Goal: Information Seeking & Learning: Learn about a topic

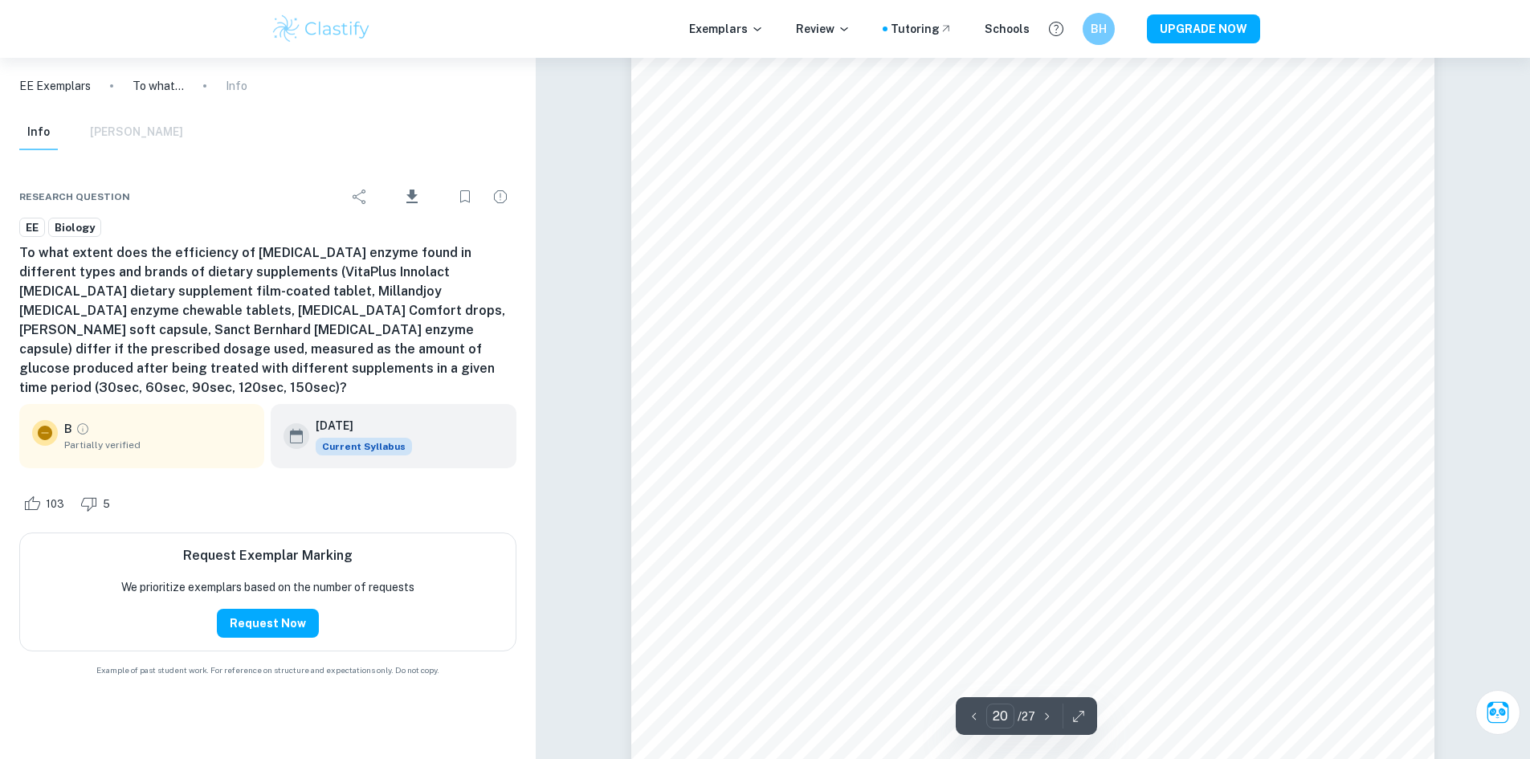
scroll to position [22342, 0]
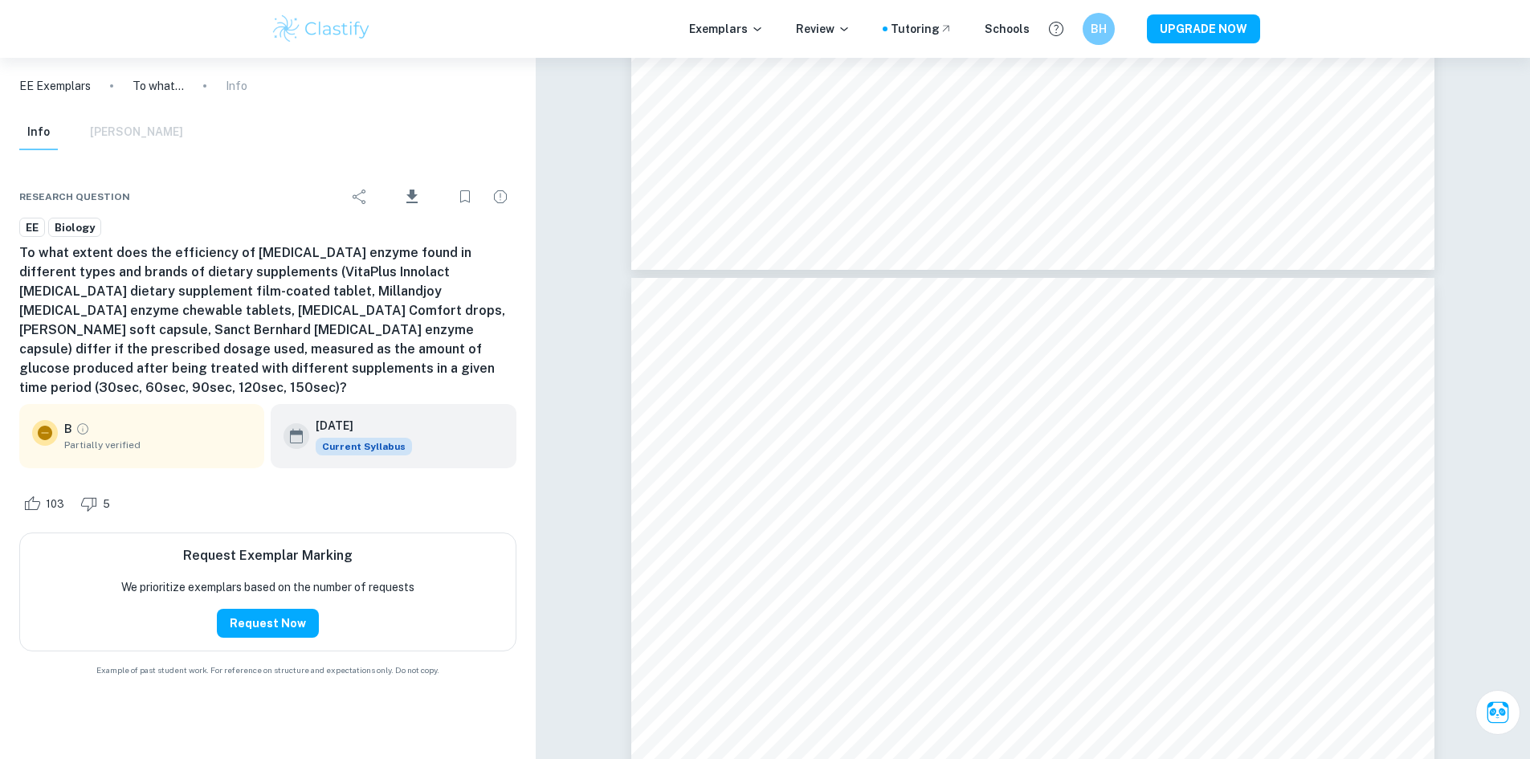
drag, startPoint x: 1510, startPoint y: 692, endPoint x: 1533, endPoint y: 618, distance: 77.2
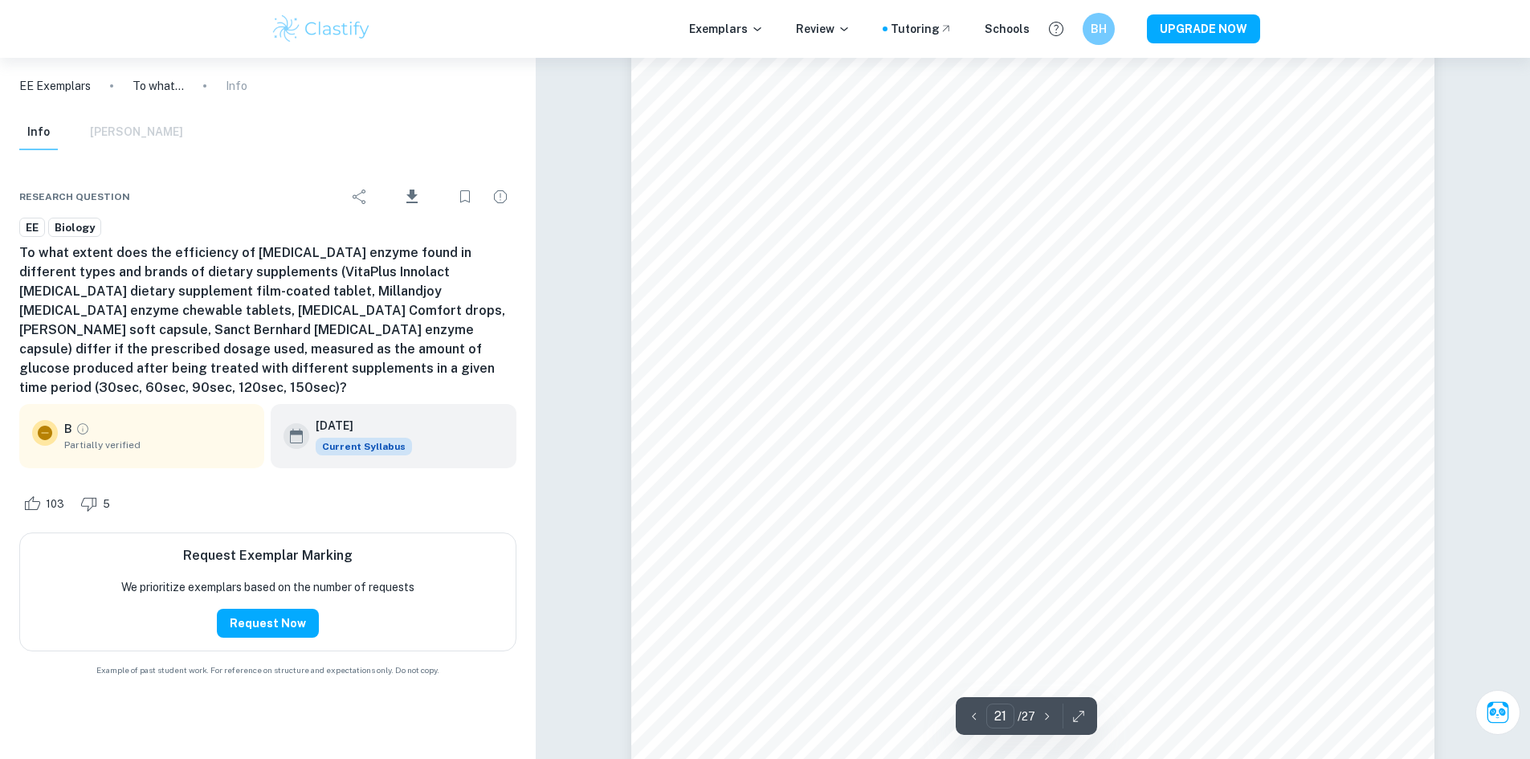
type input "20"
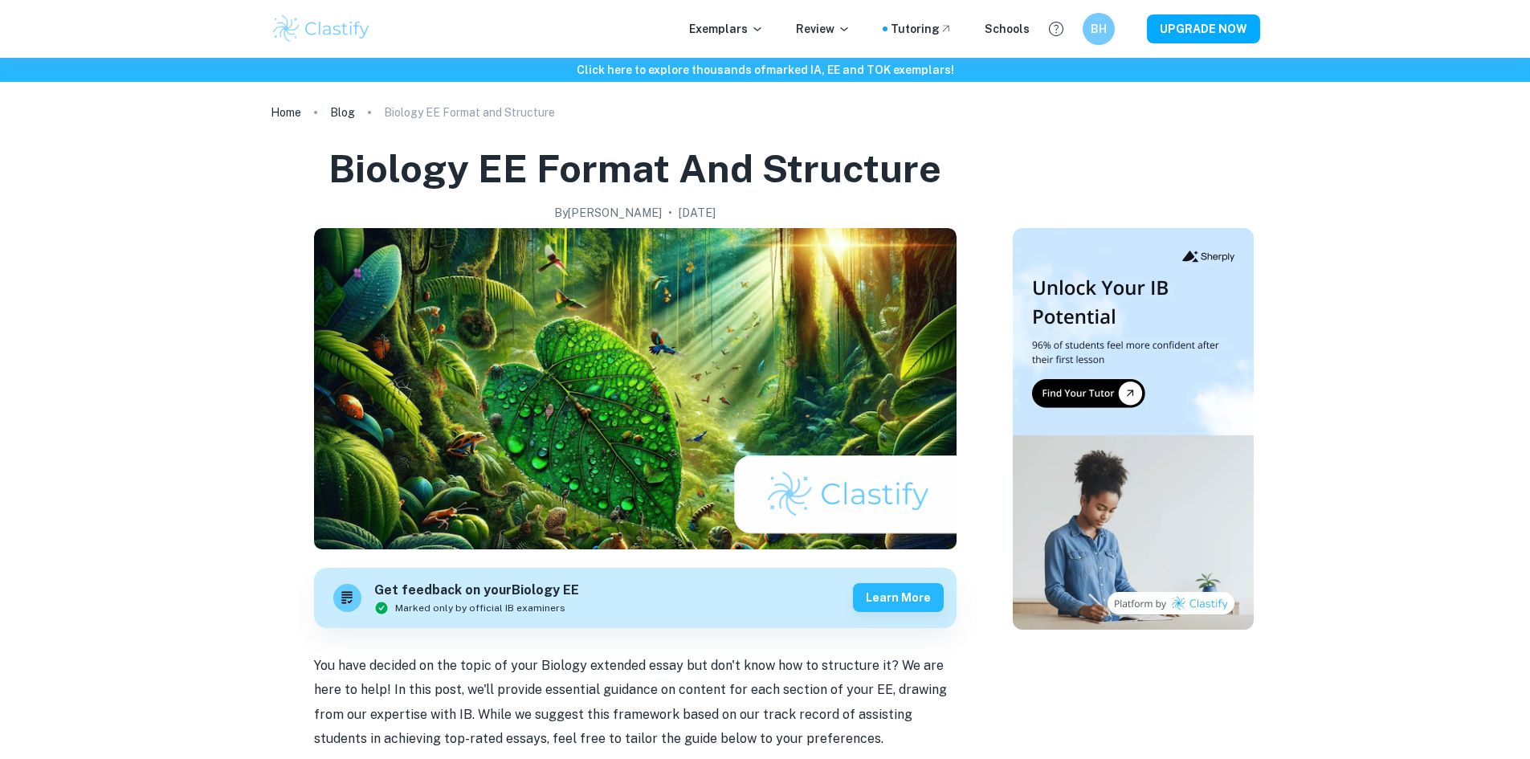
scroll to position [3414, 0]
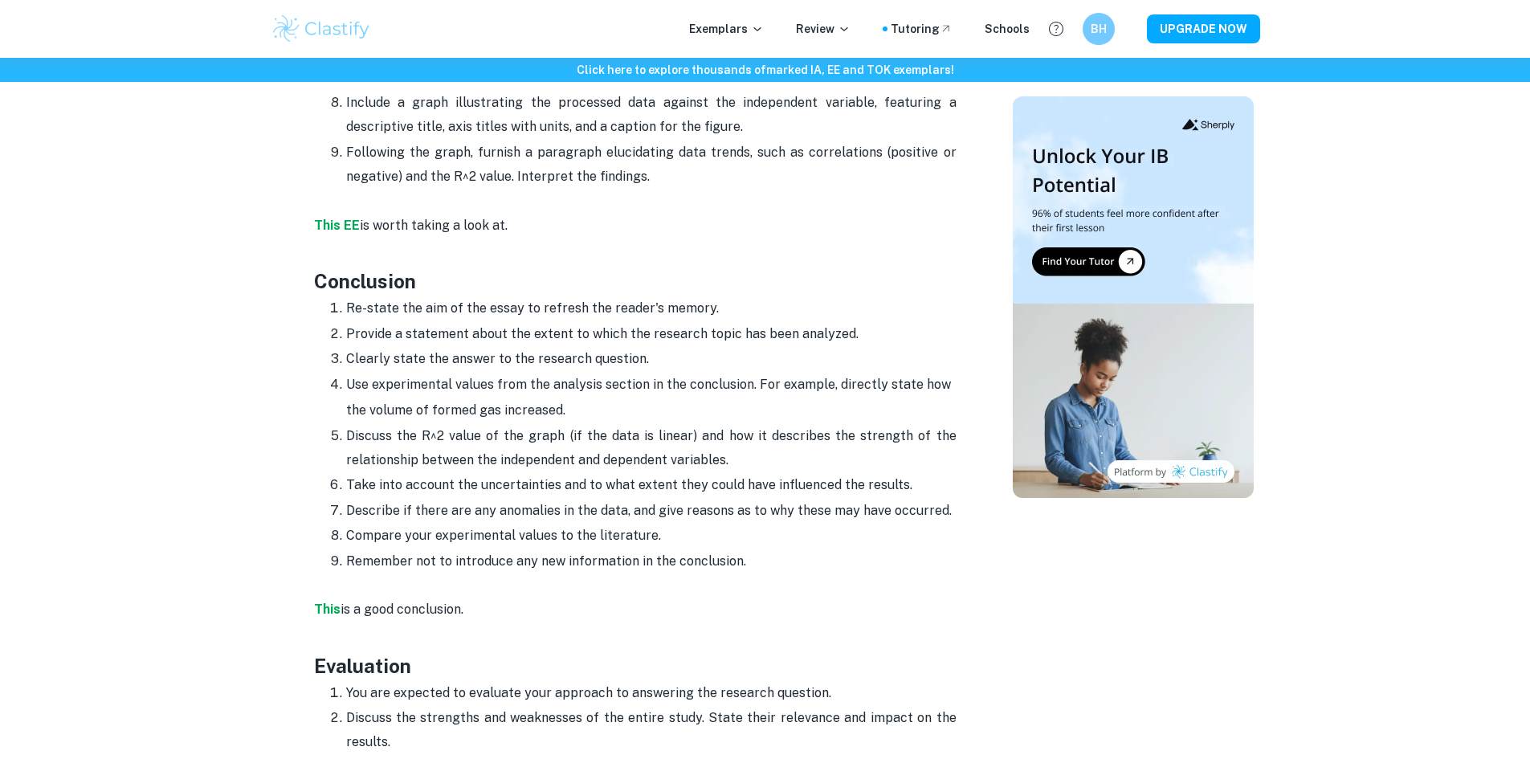
click at [739, 5] on div "Exemplars Review Tutoring Schools BH UPGRADE NOW" at bounding box center [765, 29] width 1530 height 58
click at [736, 18] on div "Exemplars Review Tutoring Schools BH UPGRADE NOW" at bounding box center [765, 29] width 1028 height 32
click at [735, 22] on p "Exemplars" at bounding box center [726, 29] width 75 height 18
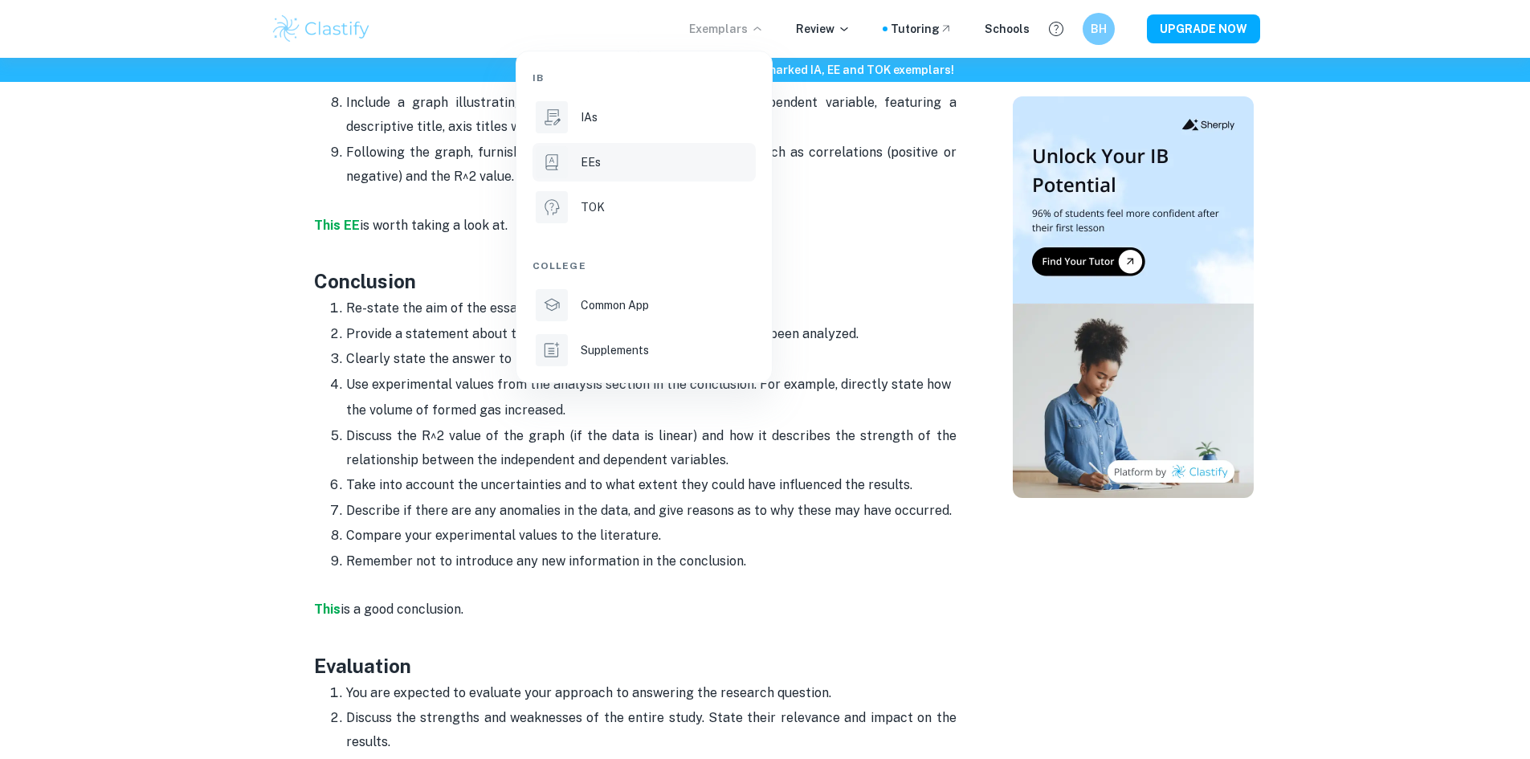
click at [621, 152] on li "EEs" at bounding box center [644, 162] width 223 height 39
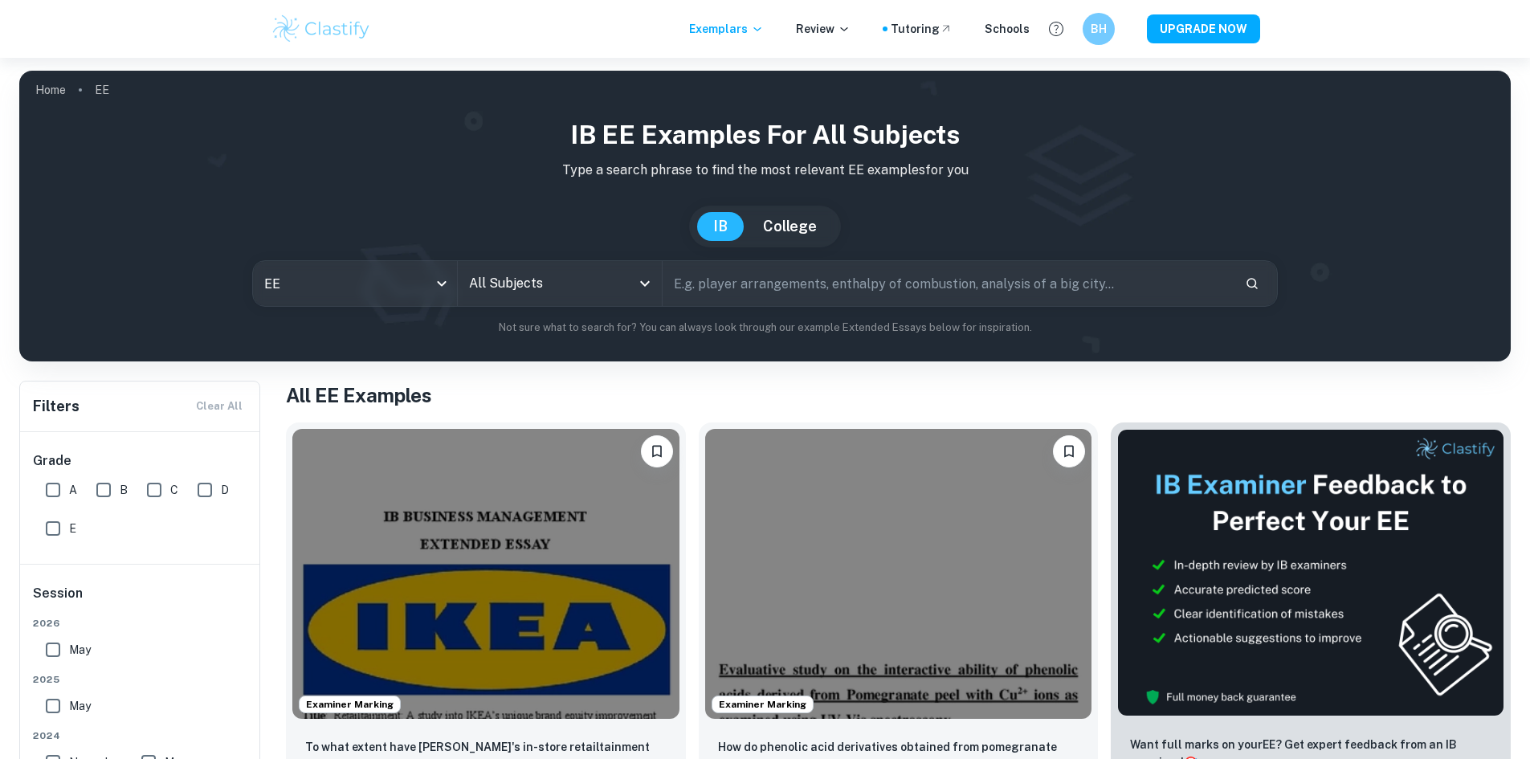
click at [716, 284] on input "text" at bounding box center [947, 283] width 569 height 45
type input "biology"
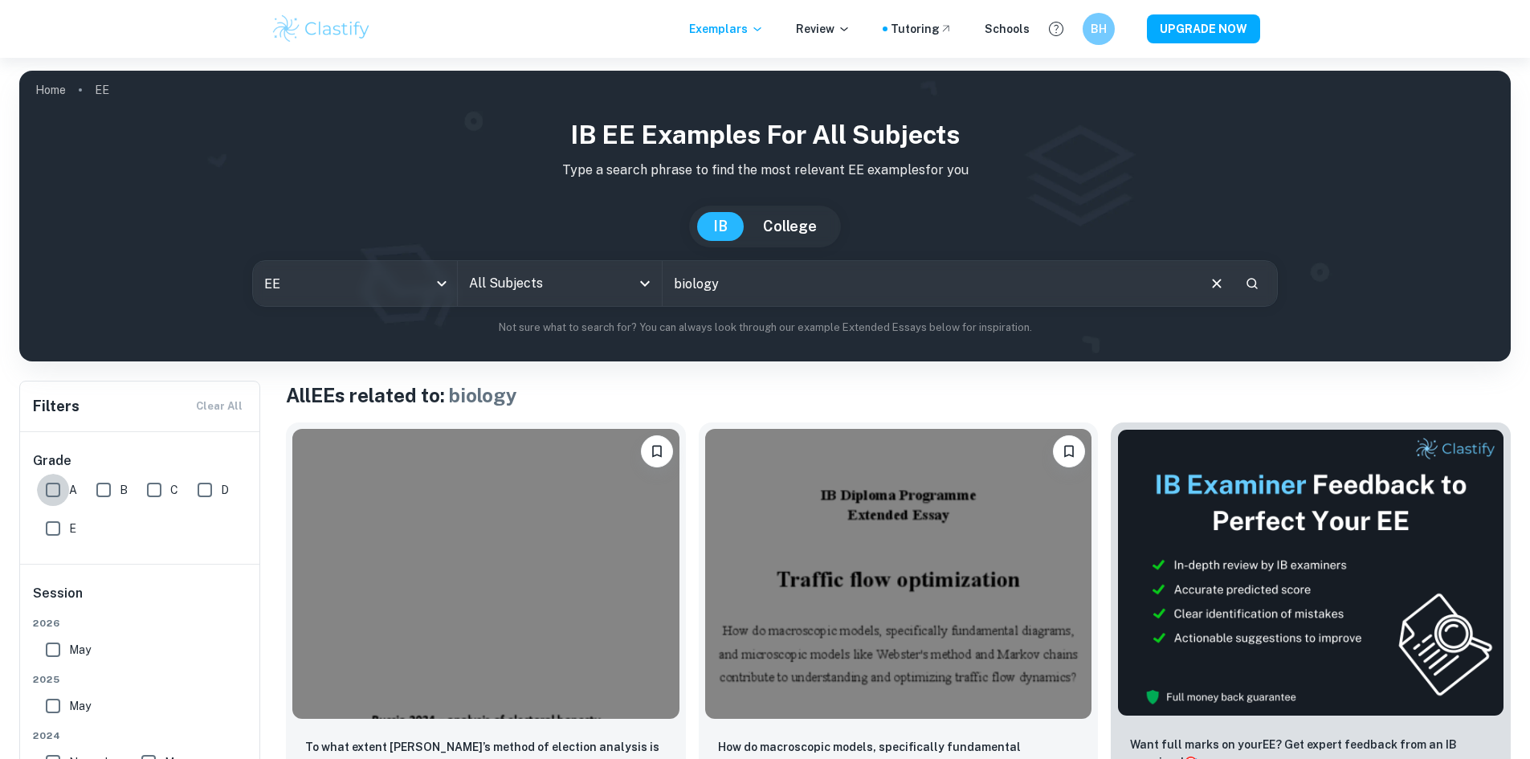
click at [59, 488] on input "A" at bounding box center [53, 490] width 32 height 32
checkbox input "true"
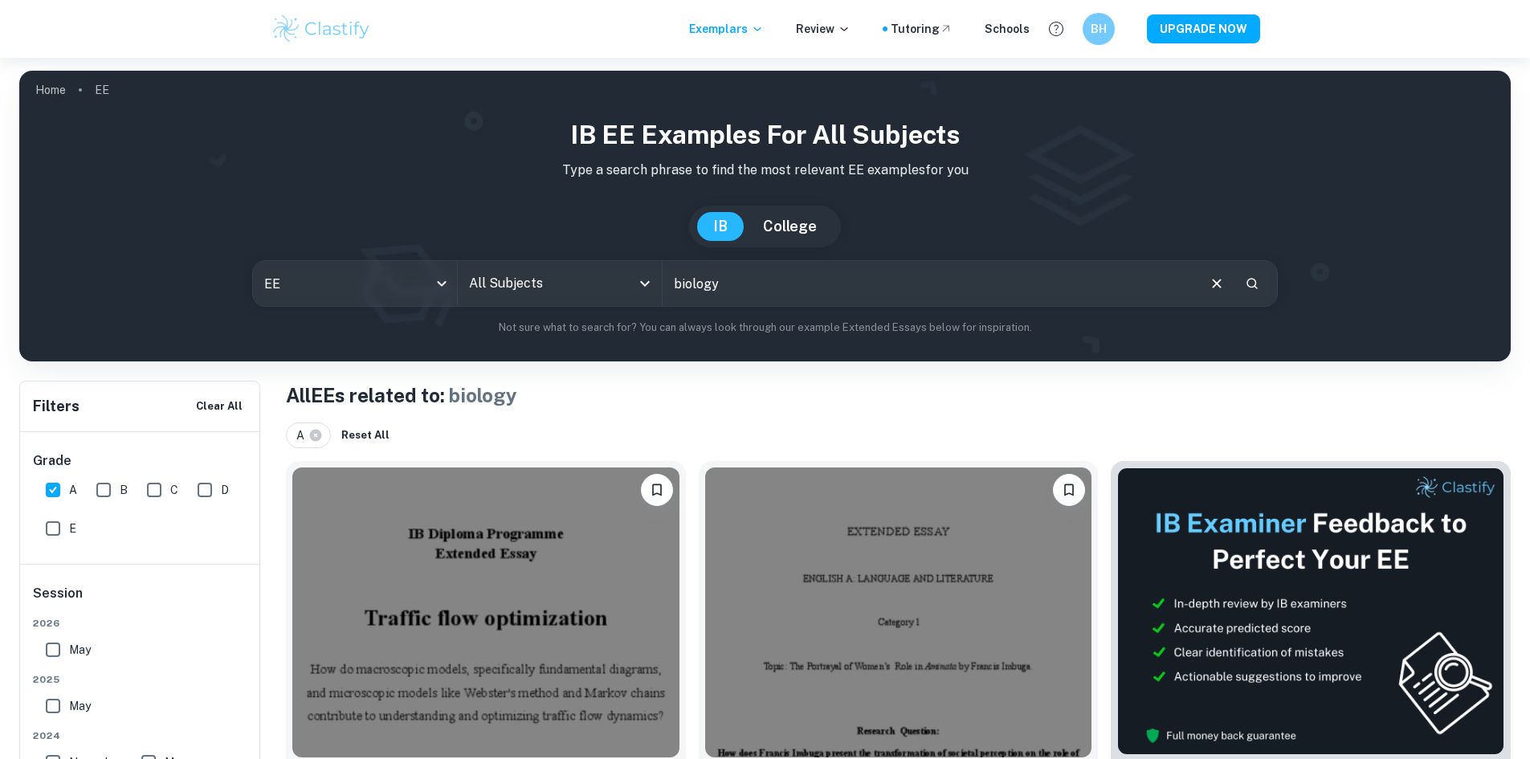
click at [519, 265] on div "All Subjects" at bounding box center [560, 283] width 204 height 45
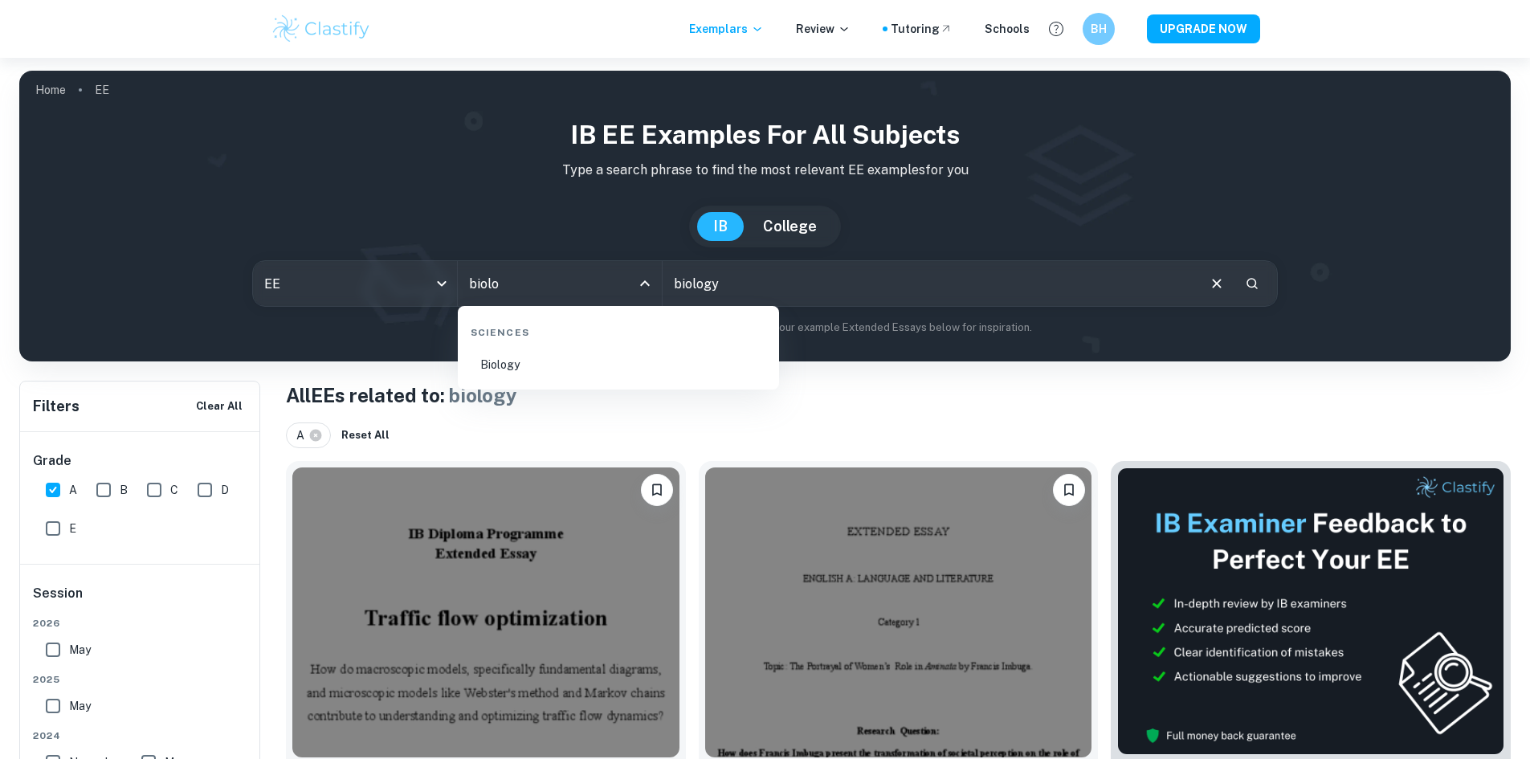
drag, startPoint x: 592, startPoint y: 368, endPoint x: 614, endPoint y: 365, distance: 21.9
click at [593, 368] on li "Biology" at bounding box center [618, 364] width 308 height 37
type input "Biology"
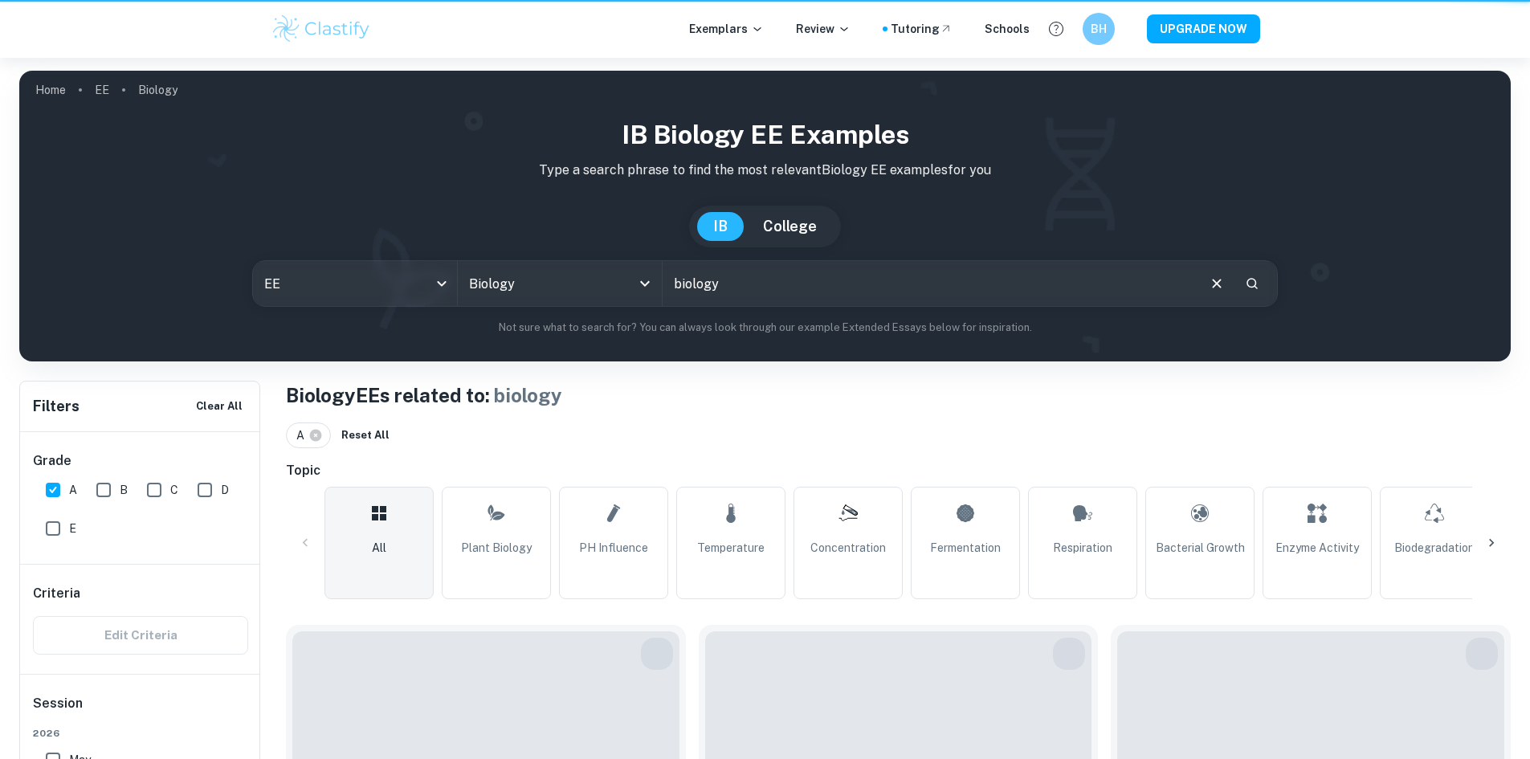
click at [1218, 286] on icon "Clear" at bounding box center [1217, 284] width 18 height 18
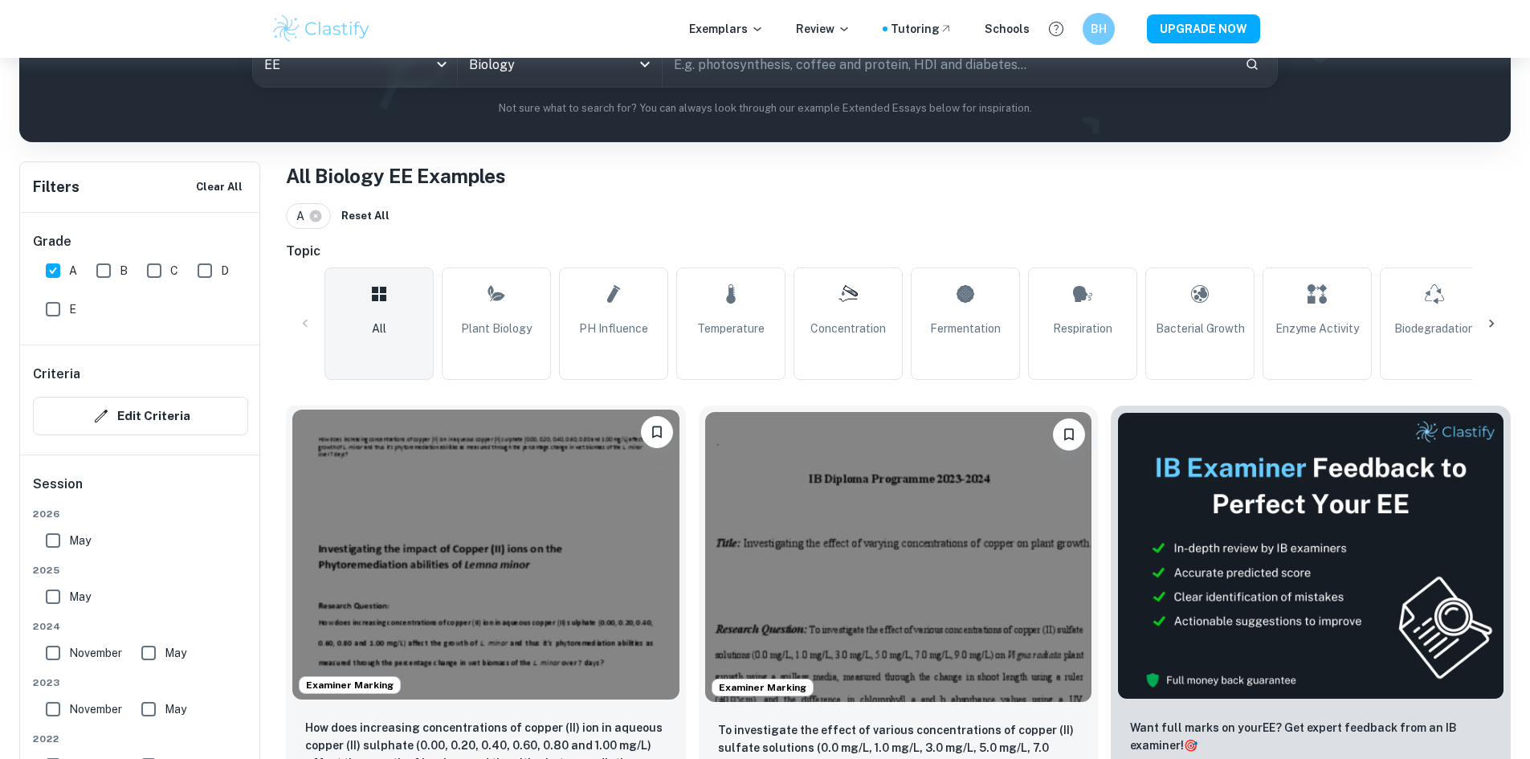
scroll to position [321, 0]
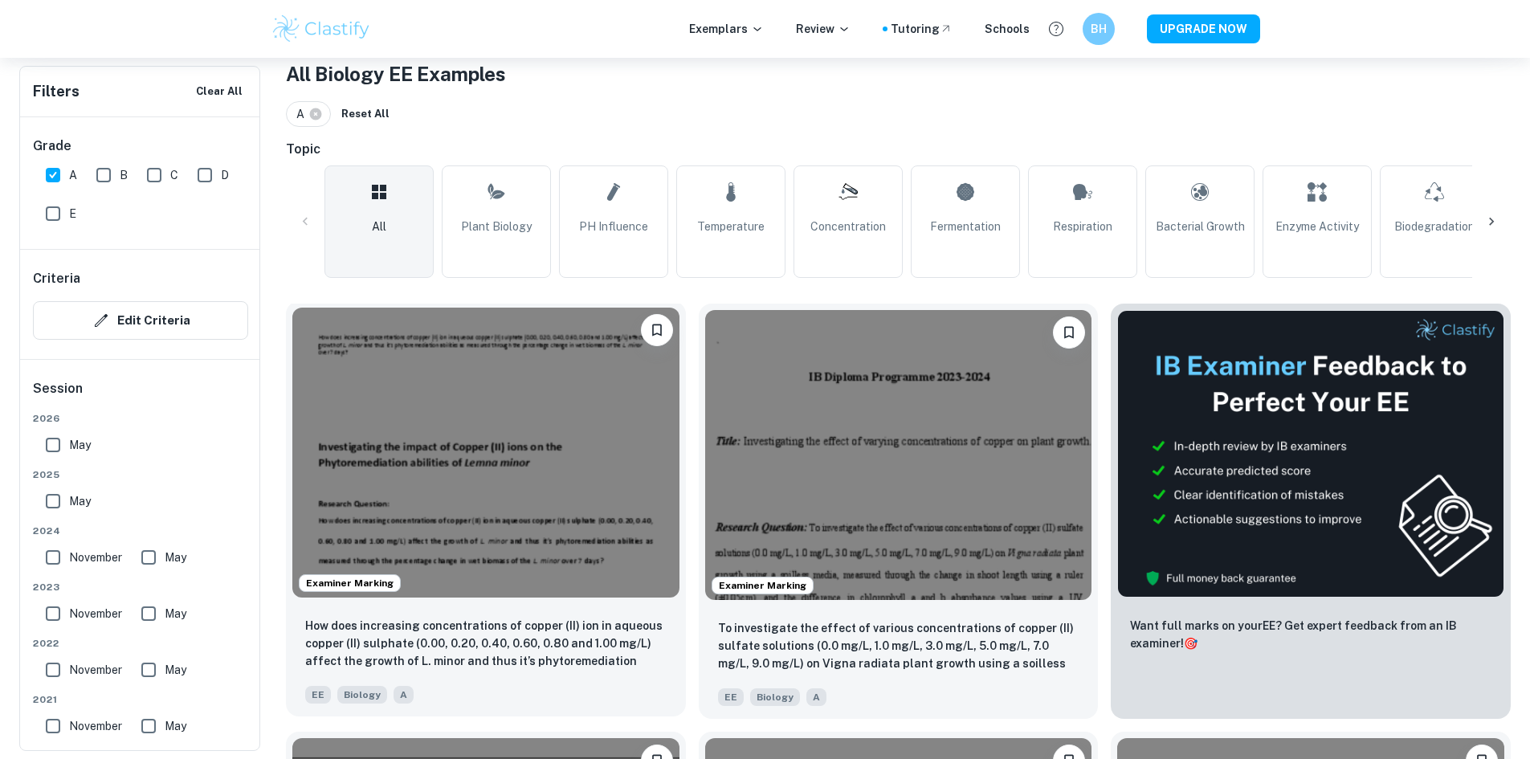
click at [453, 434] on img at bounding box center [485, 453] width 387 height 290
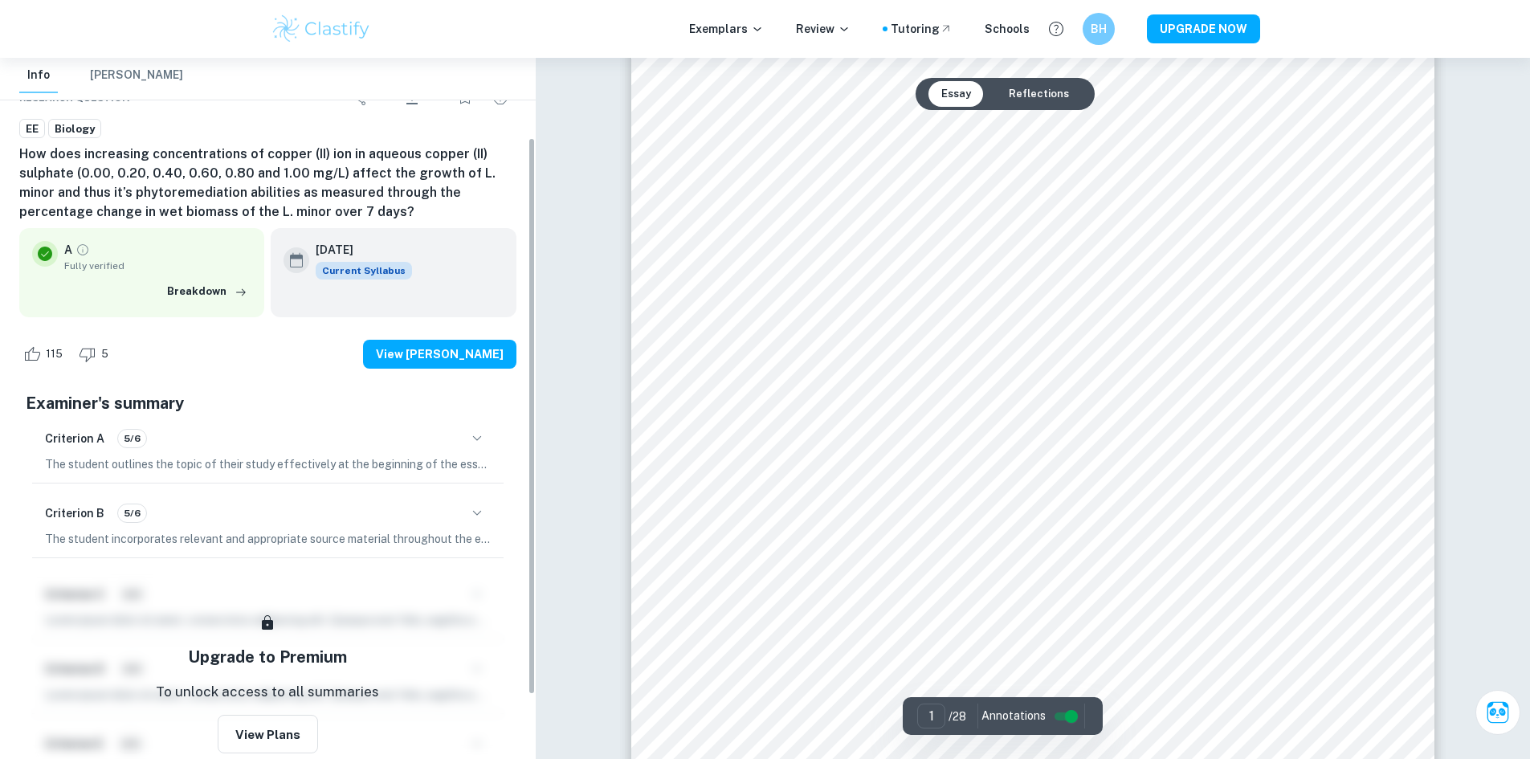
scroll to position [1687, 0]
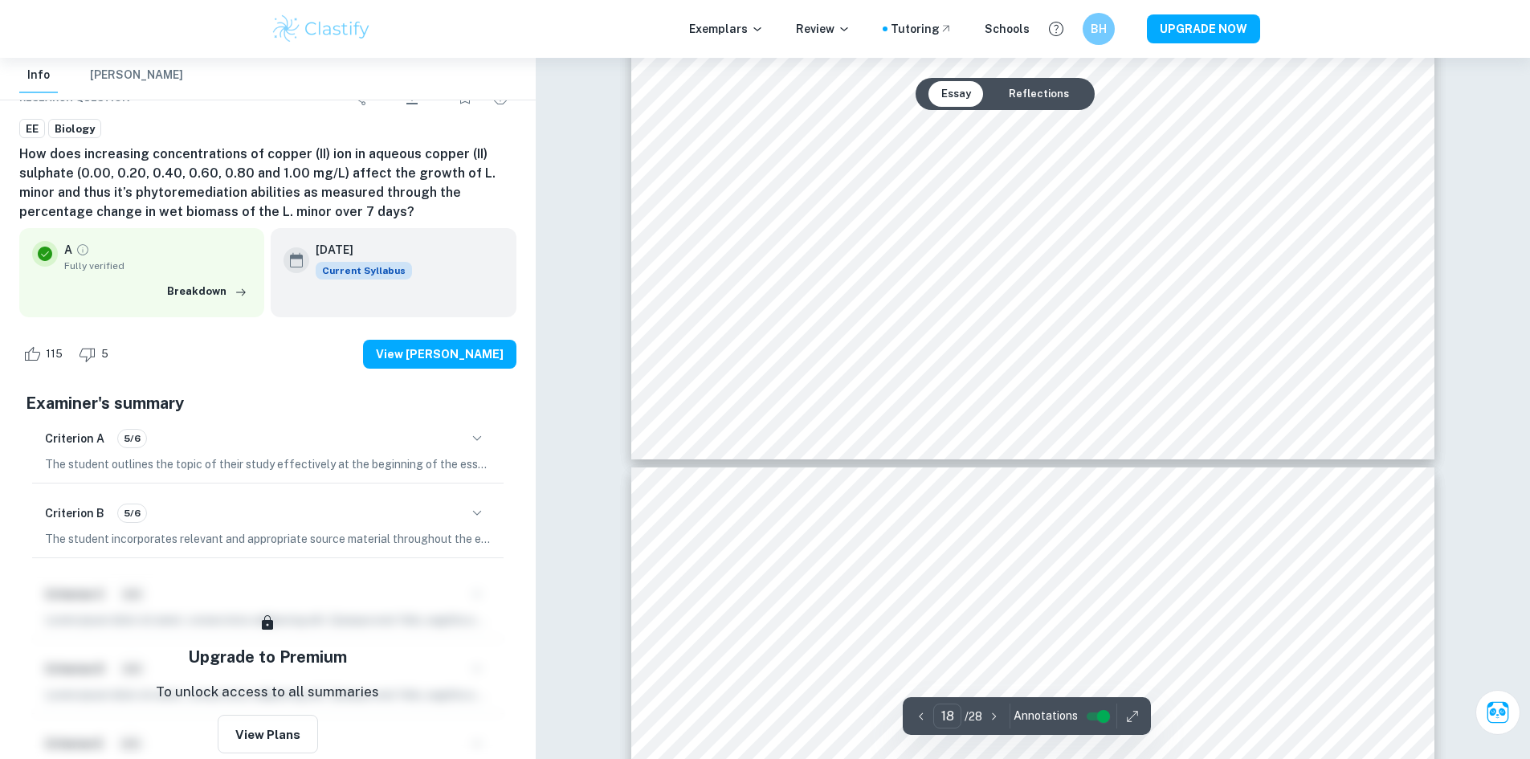
type input "19"
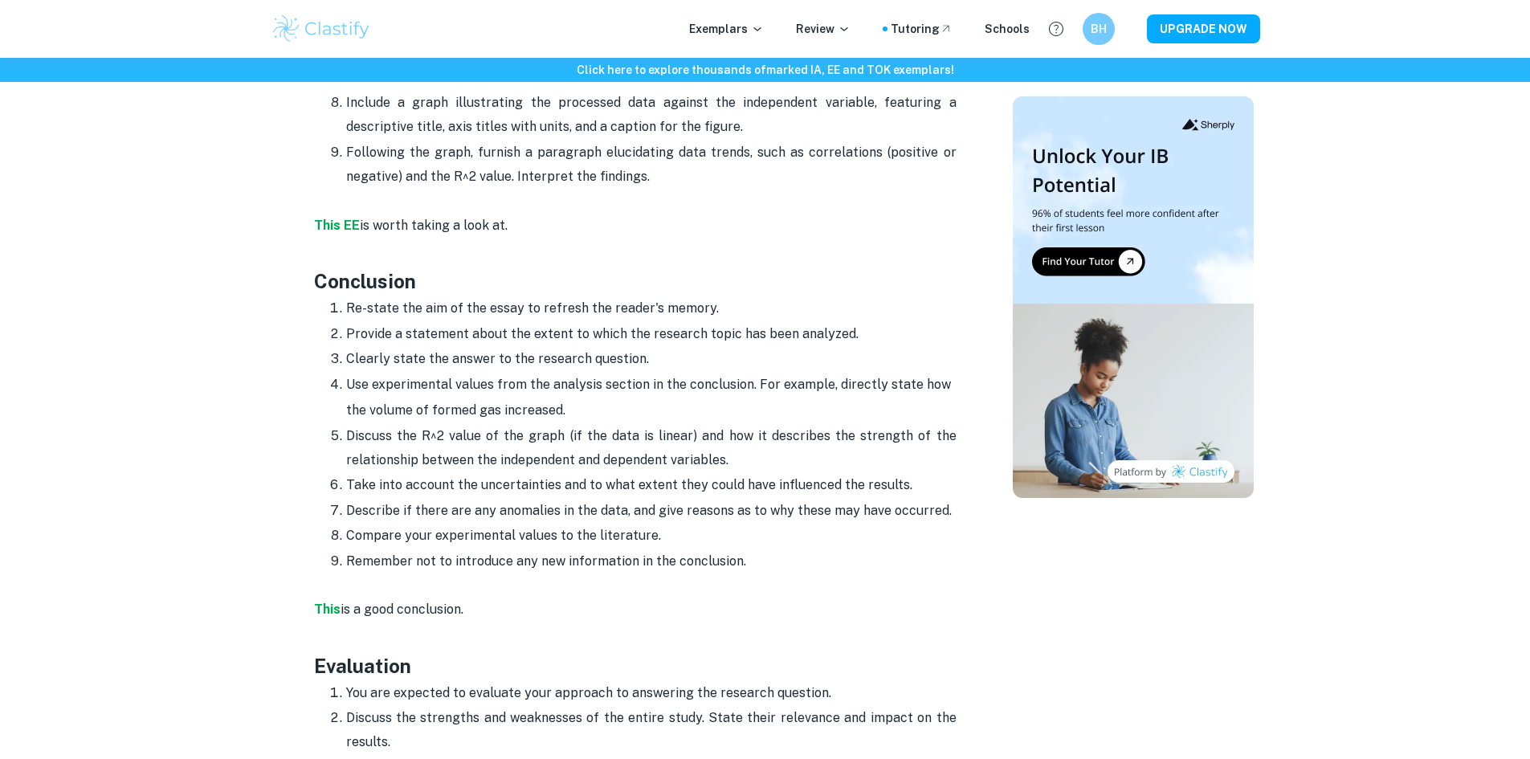
scroll to position [3414, 0]
drag, startPoint x: 351, startPoint y: 334, endPoint x: 644, endPoint y: 335, distance: 293.2
click at [644, 346] on li "Clearly state the answer to the research question." at bounding box center [651, 358] width 610 height 25
click at [644, 347] on p "Clearly state the answer to the research question." at bounding box center [651, 359] width 610 height 24
drag, startPoint x: 325, startPoint y: 364, endPoint x: 610, endPoint y: 394, distance: 285.9
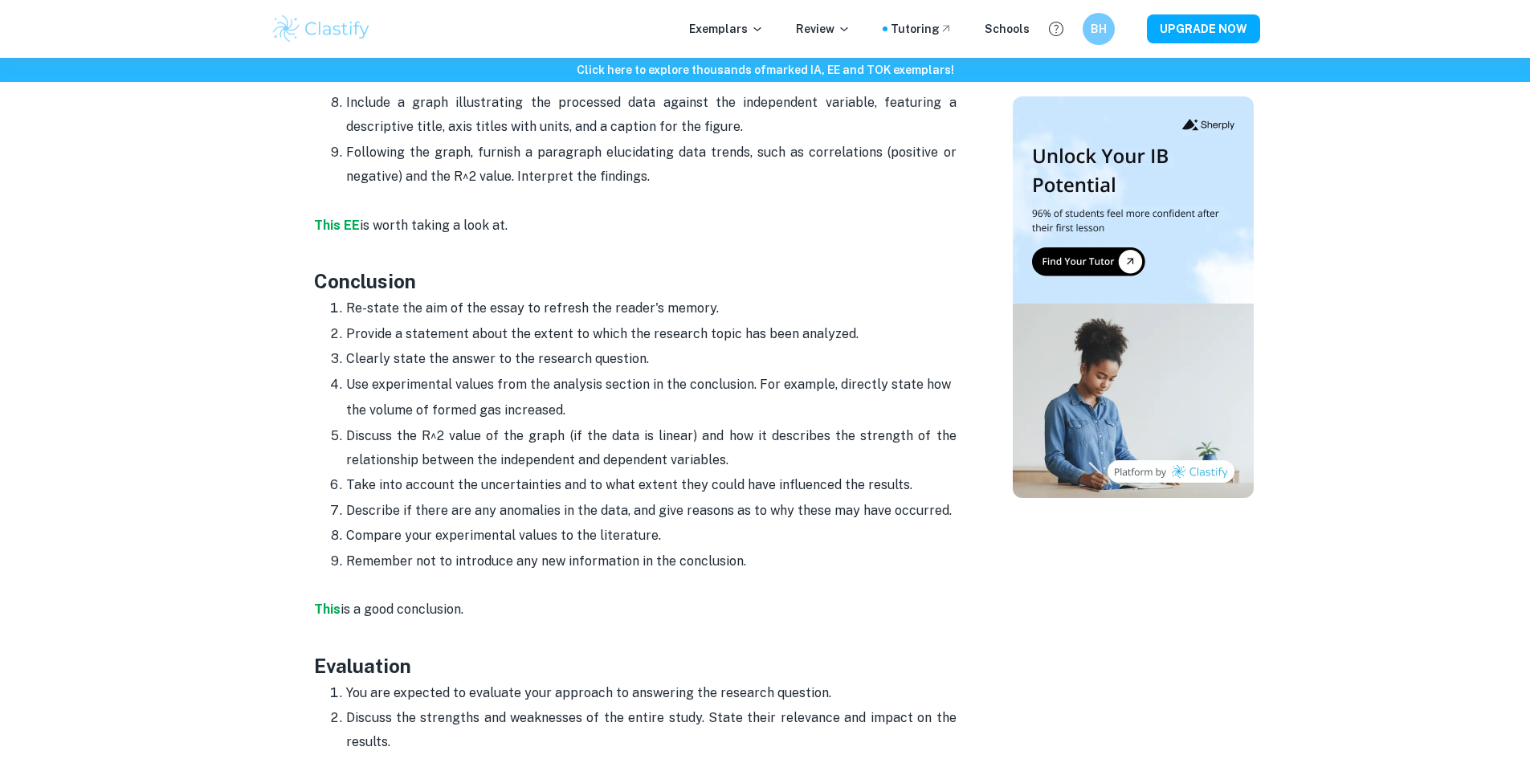
click at [610, 394] on ol "Re-state the aim of the essay to refresh the reader's memory. Provide a stateme…" at bounding box center [635, 435] width 643 height 278
click at [611, 393] on li "Use experimental values from the analysis section in the conclusion. For exampl…" at bounding box center [651, 397] width 610 height 51
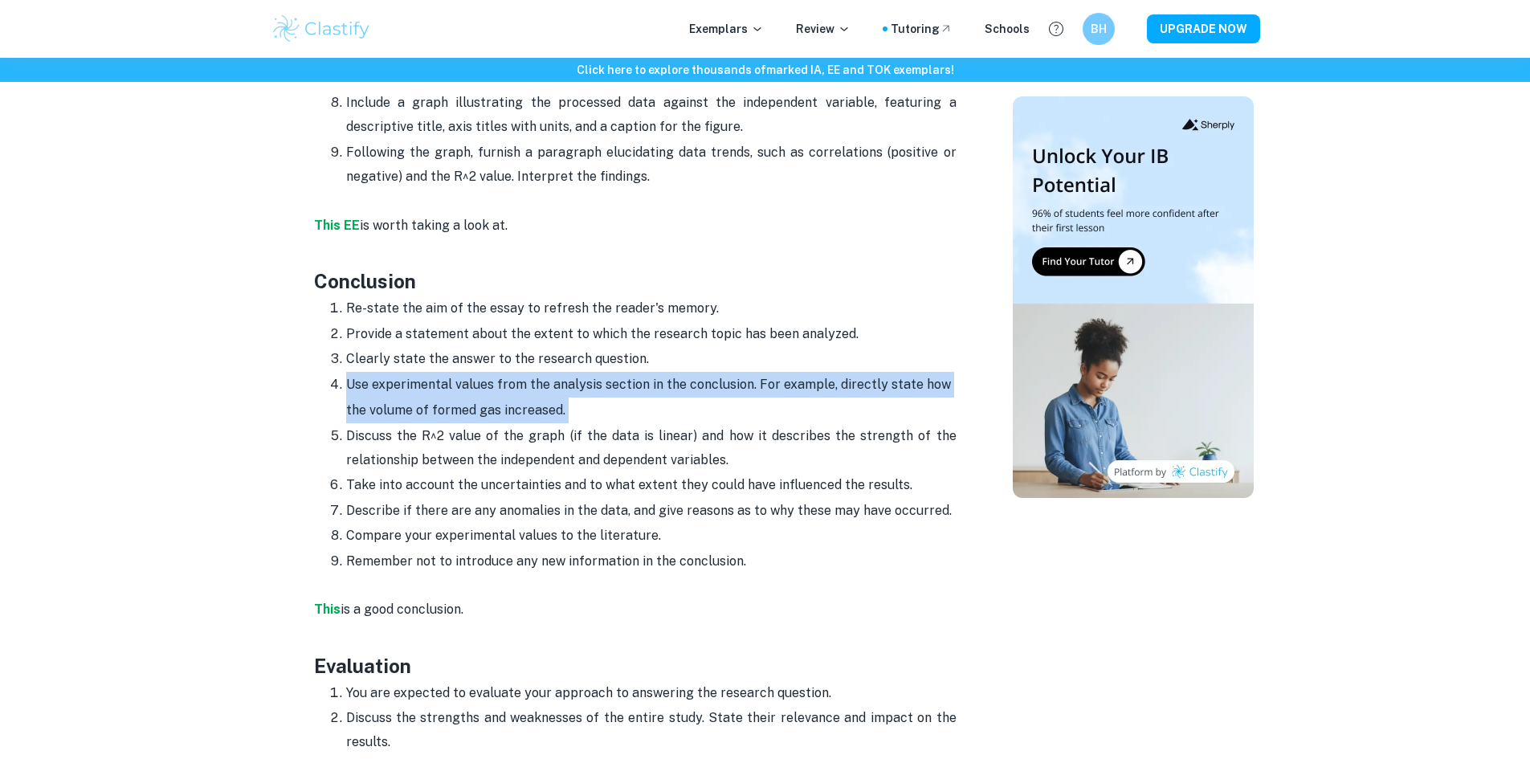
drag, startPoint x: 612, startPoint y: 391, endPoint x: 332, endPoint y: 357, distance: 282.3
click at [346, 372] on li "Use experimental values from the analysis section in the conclusion. For exampl…" at bounding box center [651, 397] width 610 height 51
drag, startPoint x: 332, startPoint y: 357, endPoint x: 602, endPoint y: 388, distance: 271.6
click at [602, 388] on li "Use experimental values from the analysis section in the conclusion. For exampl…" at bounding box center [651, 397] width 610 height 51
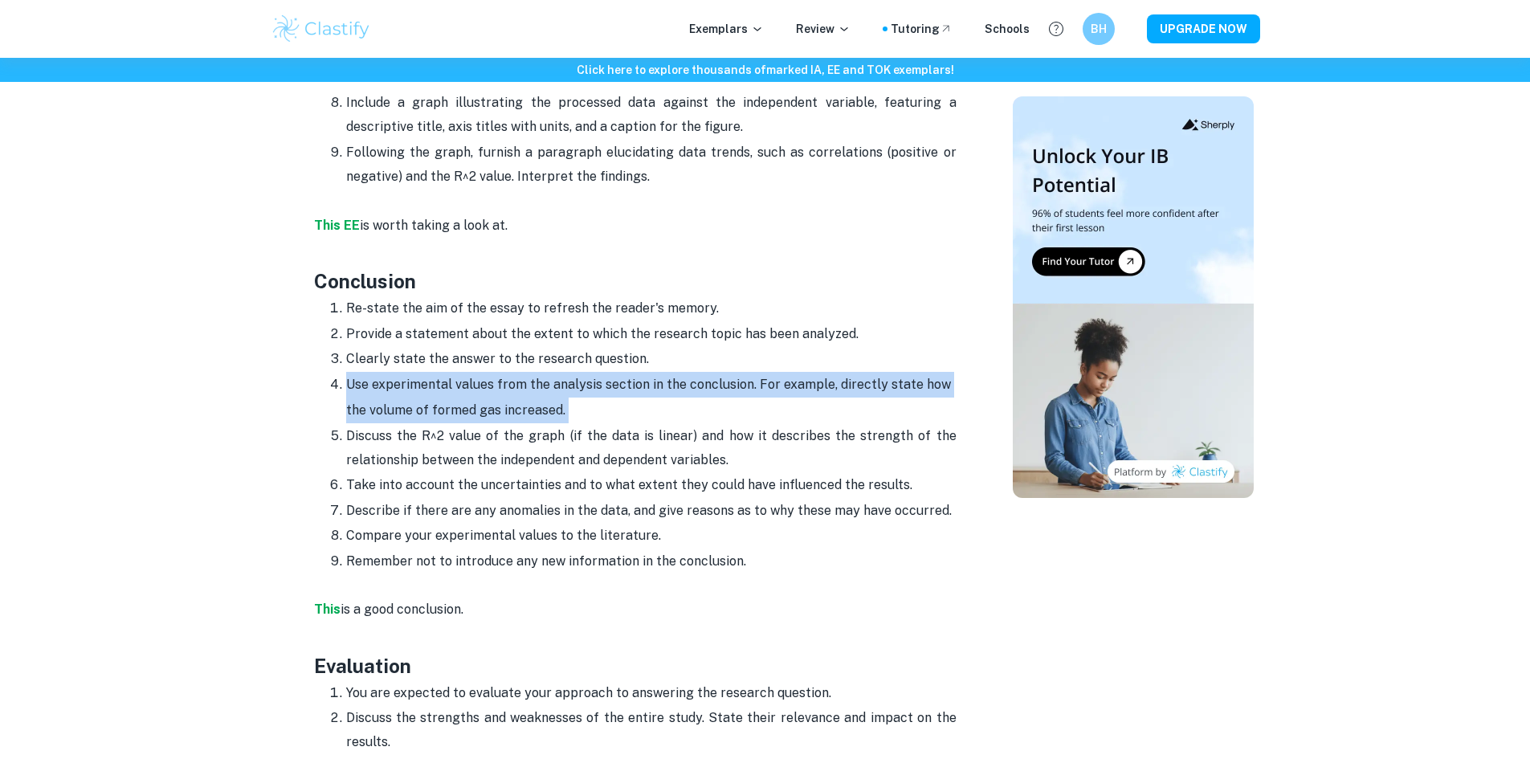
click at [602, 388] on li "Use experimental values from the analysis section in the conclusion. For exampl…" at bounding box center [651, 397] width 610 height 51
drag, startPoint x: 602, startPoint y: 388, endPoint x: 345, endPoint y: 351, distance: 258.9
click at [346, 372] on li "Use experimental values from the analysis section in the conclusion. For exampl…" at bounding box center [651, 397] width 610 height 51
drag, startPoint x: 344, startPoint y: 351, endPoint x: 620, endPoint y: 378, distance: 277.6
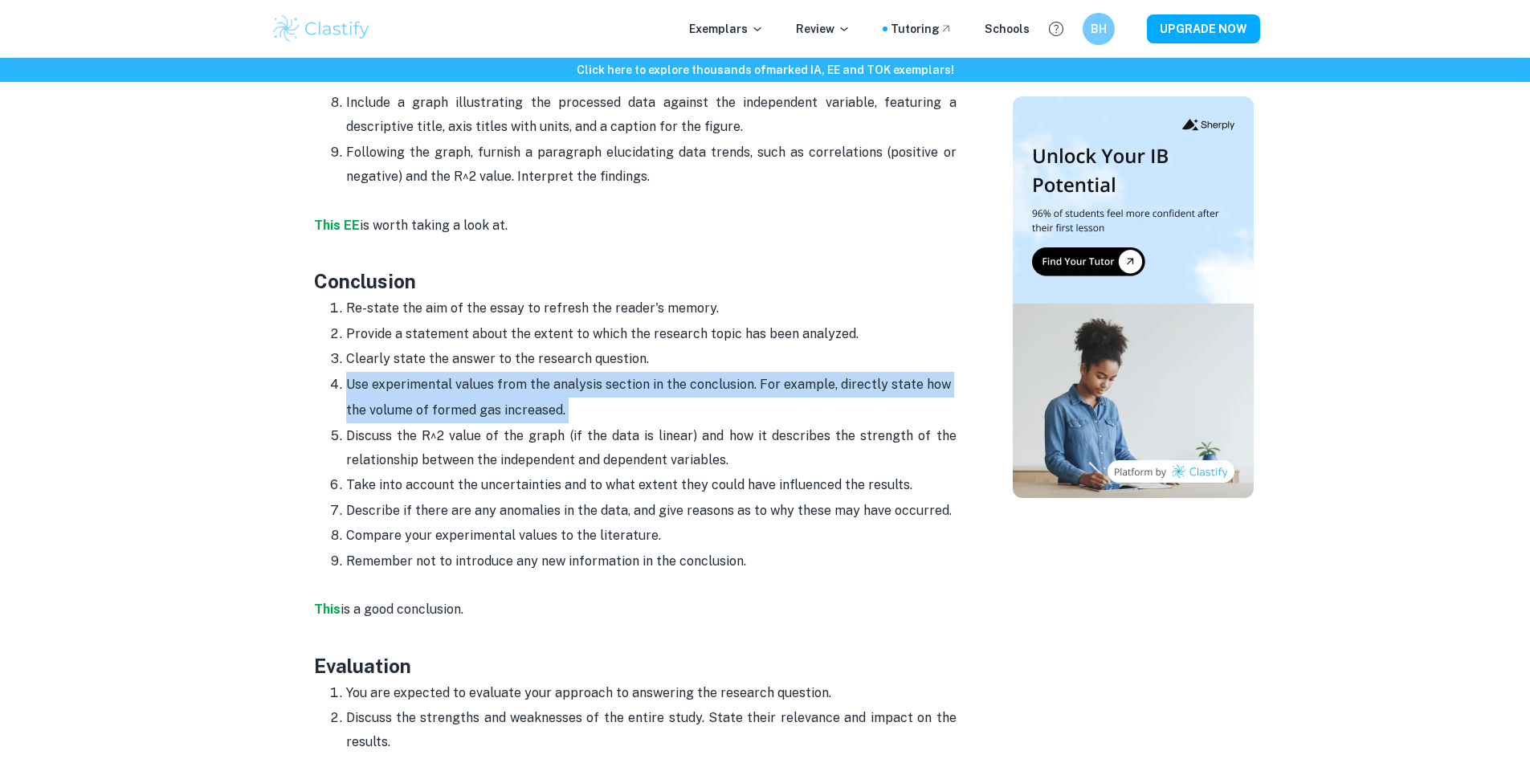
click at [620, 378] on li "Use experimental values from the analysis section in the conclusion. For exampl…" at bounding box center [651, 397] width 610 height 51
drag, startPoint x: 620, startPoint y: 378, endPoint x: 342, endPoint y: 357, distance: 278.6
click at [346, 372] on li "Use experimental values from the analysis section in the conclusion. For exampl…" at bounding box center [651, 397] width 610 height 51
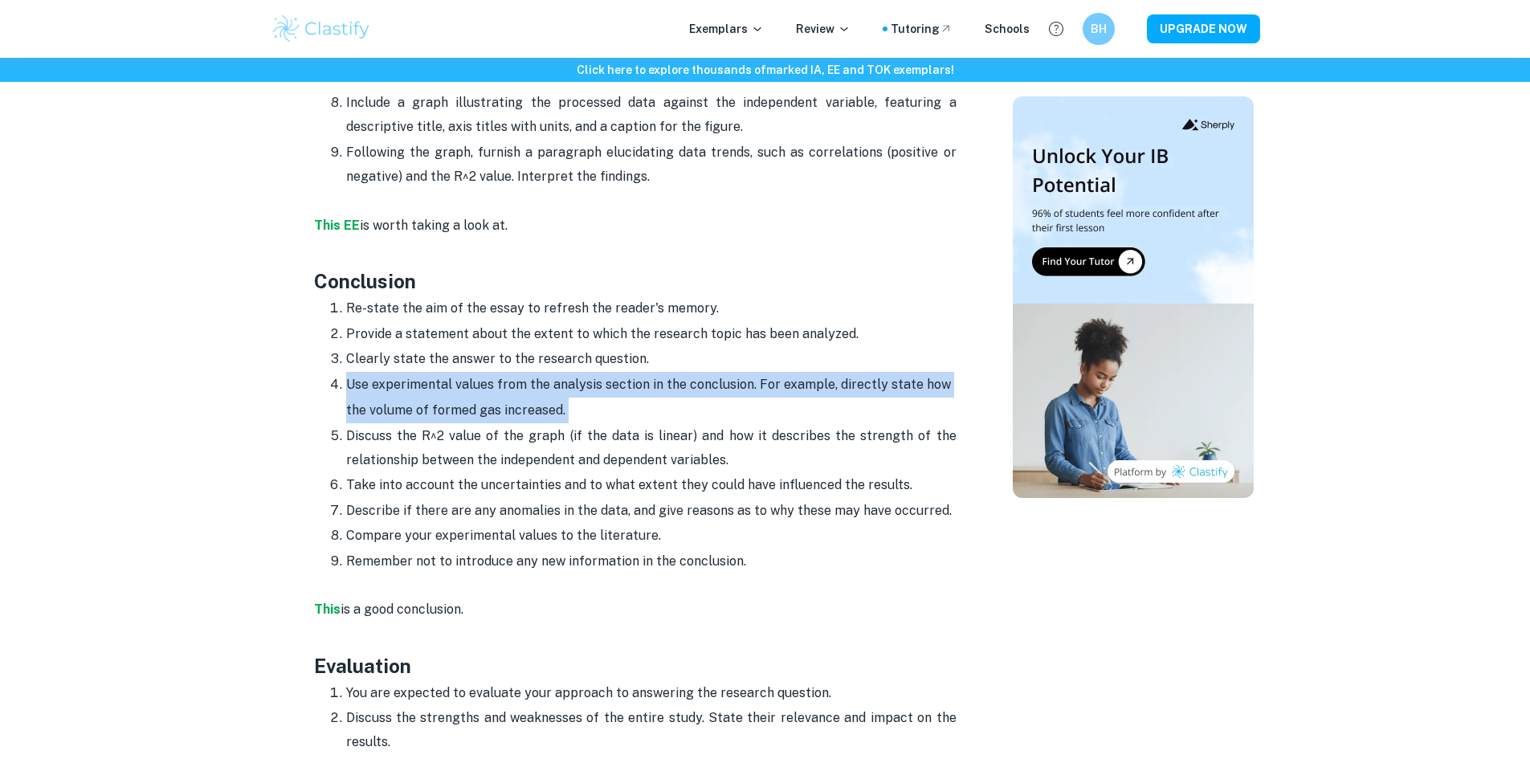
drag, startPoint x: 342, startPoint y: 357, endPoint x: 594, endPoint y: 393, distance: 254.7
click at [594, 393] on li "Use experimental values from the analysis section in the conclusion. For exampl…" at bounding box center [651, 397] width 610 height 51
drag, startPoint x: 594, startPoint y: 393, endPoint x: 222, endPoint y: 358, distance: 373.5
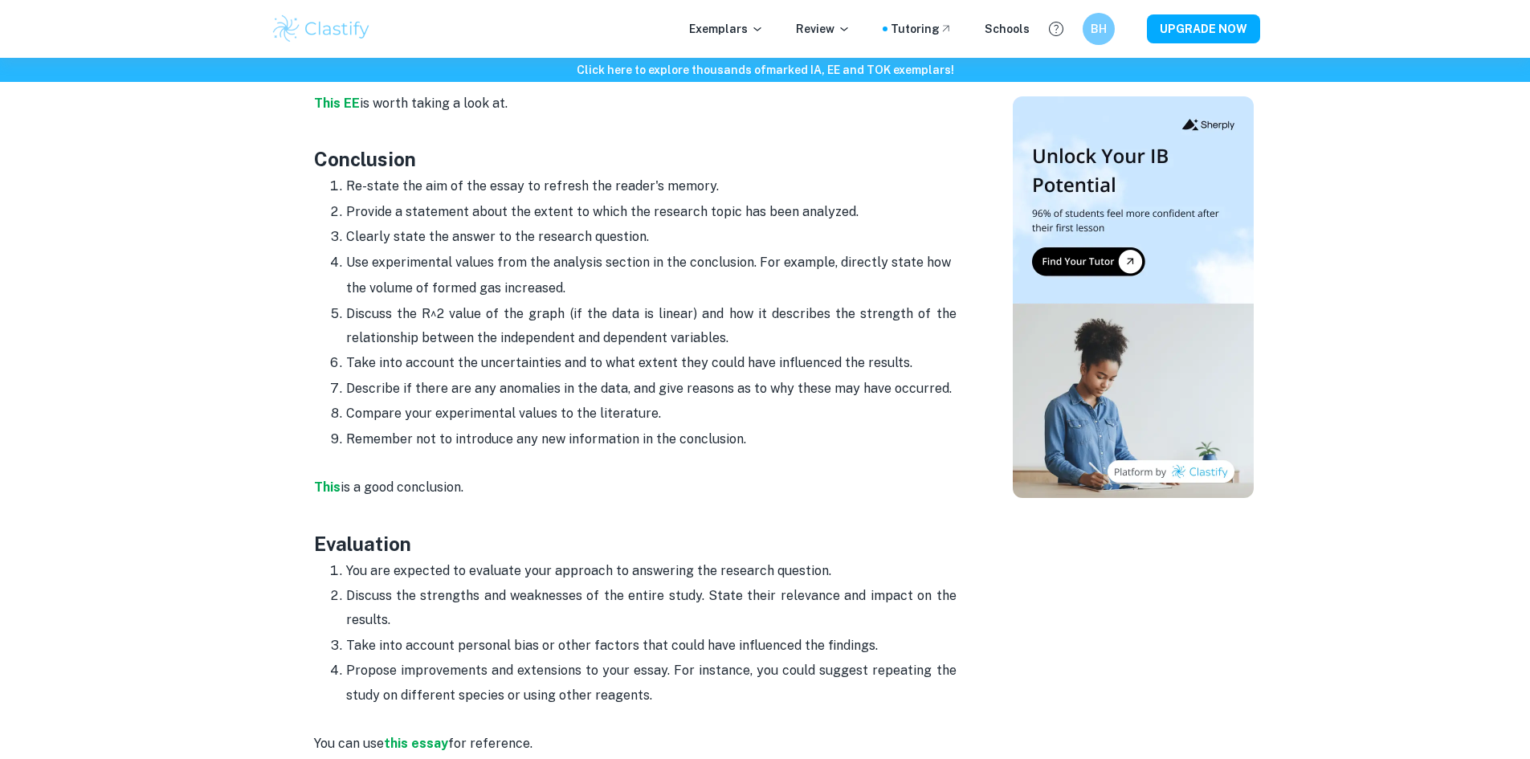
scroll to position [3574, 0]
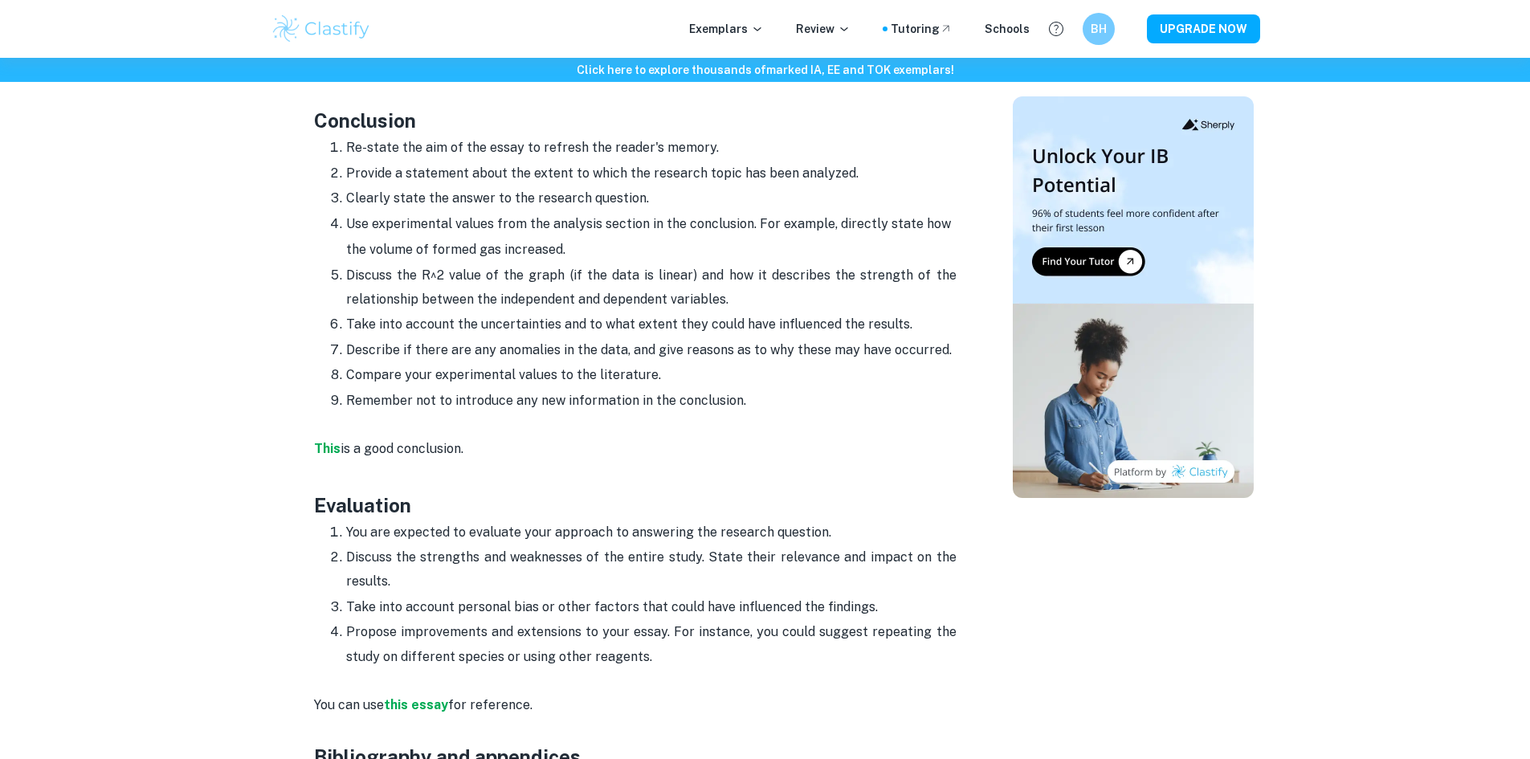
drag, startPoint x: 406, startPoint y: 567, endPoint x: 658, endPoint y: 650, distance: 265.4
click at [658, 669] on p "You can use this essay for reference." at bounding box center [635, 705] width 643 height 73
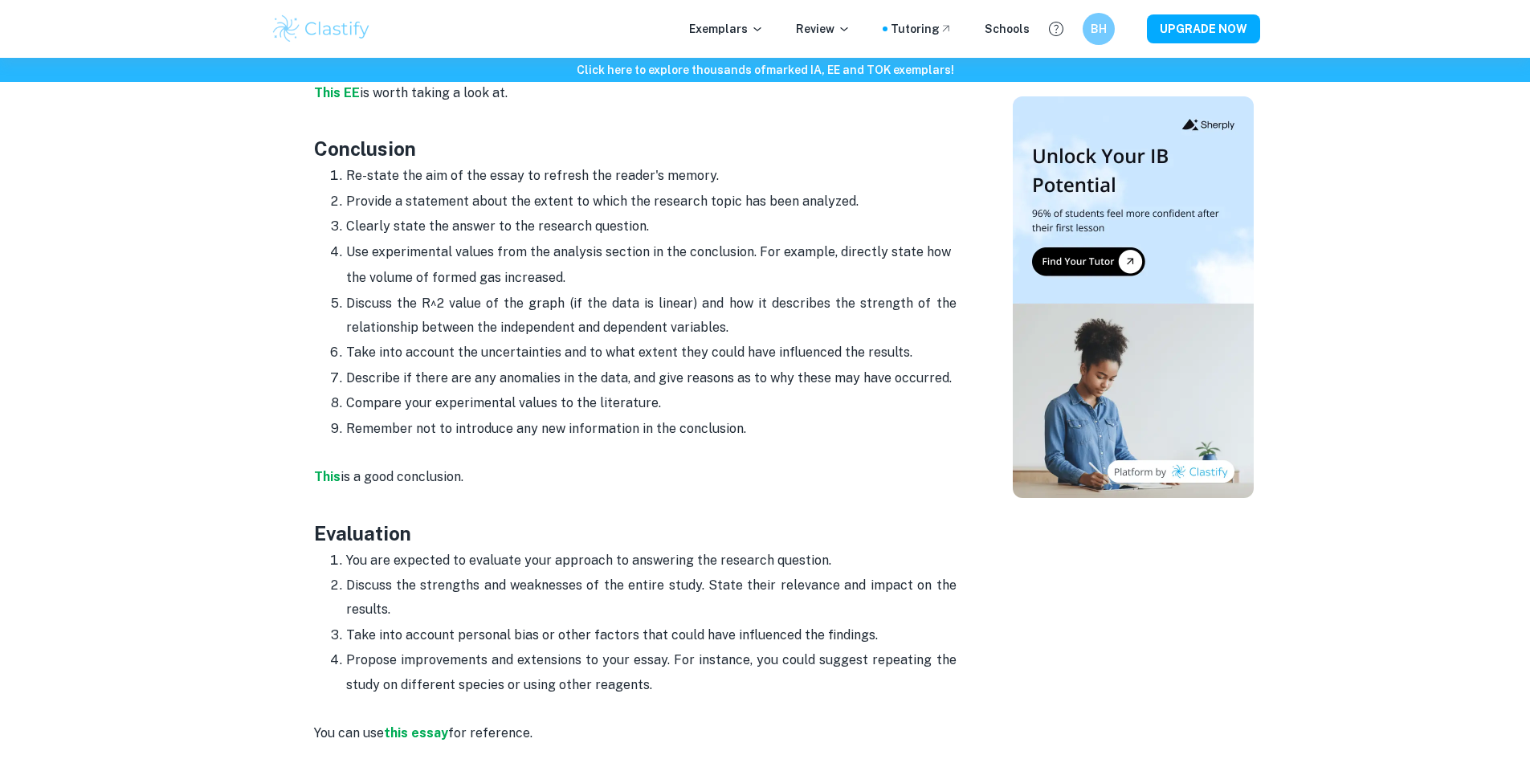
scroll to position [3253, 0]
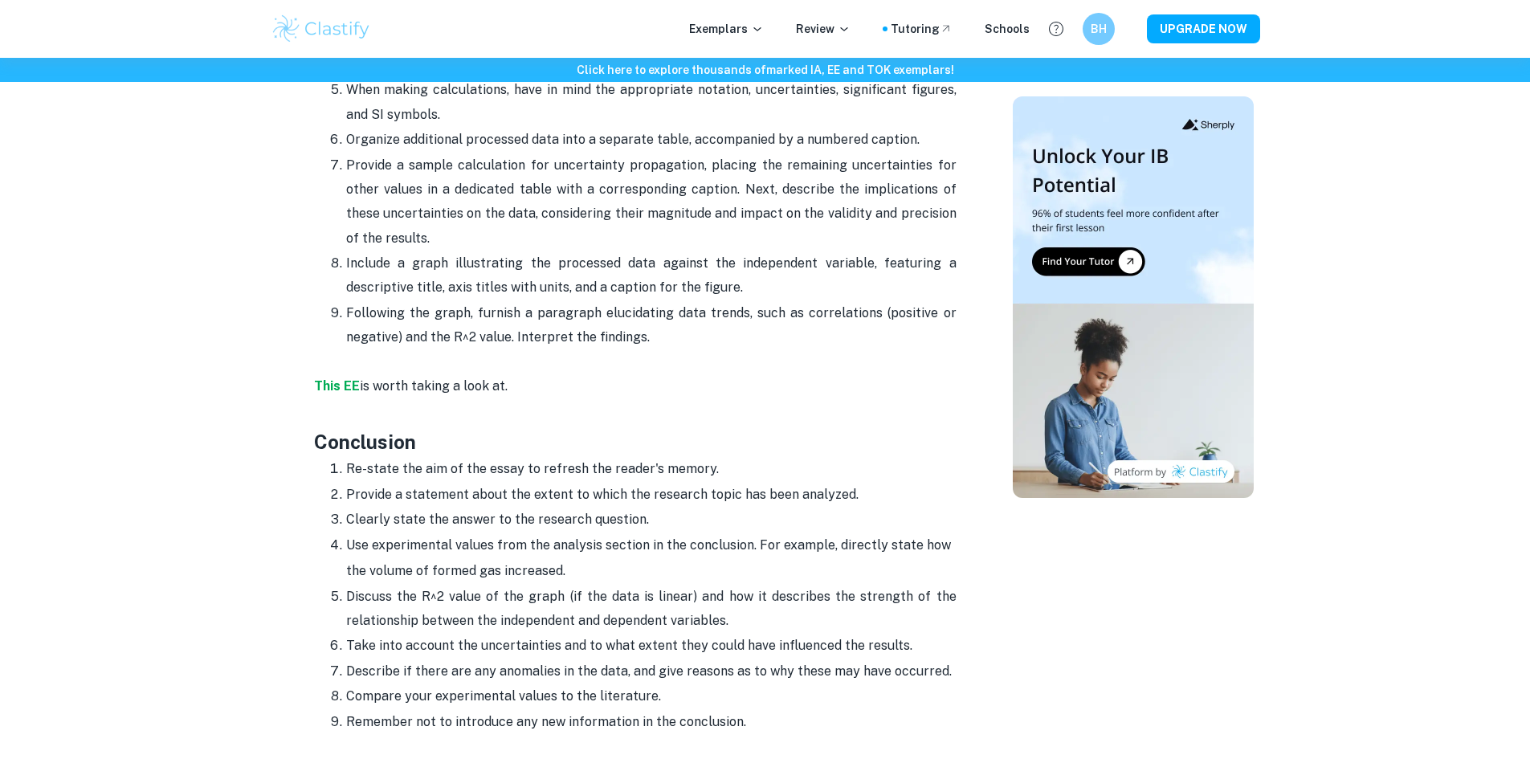
drag, startPoint x: 572, startPoint y: 285, endPoint x: 674, endPoint y: 316, distance: 106.5
click at [674, 316] on p "Following the graph, furnish a paragraph elucidating data trends, such as corre…" at bounding box center [651, 325] width 610 height 49
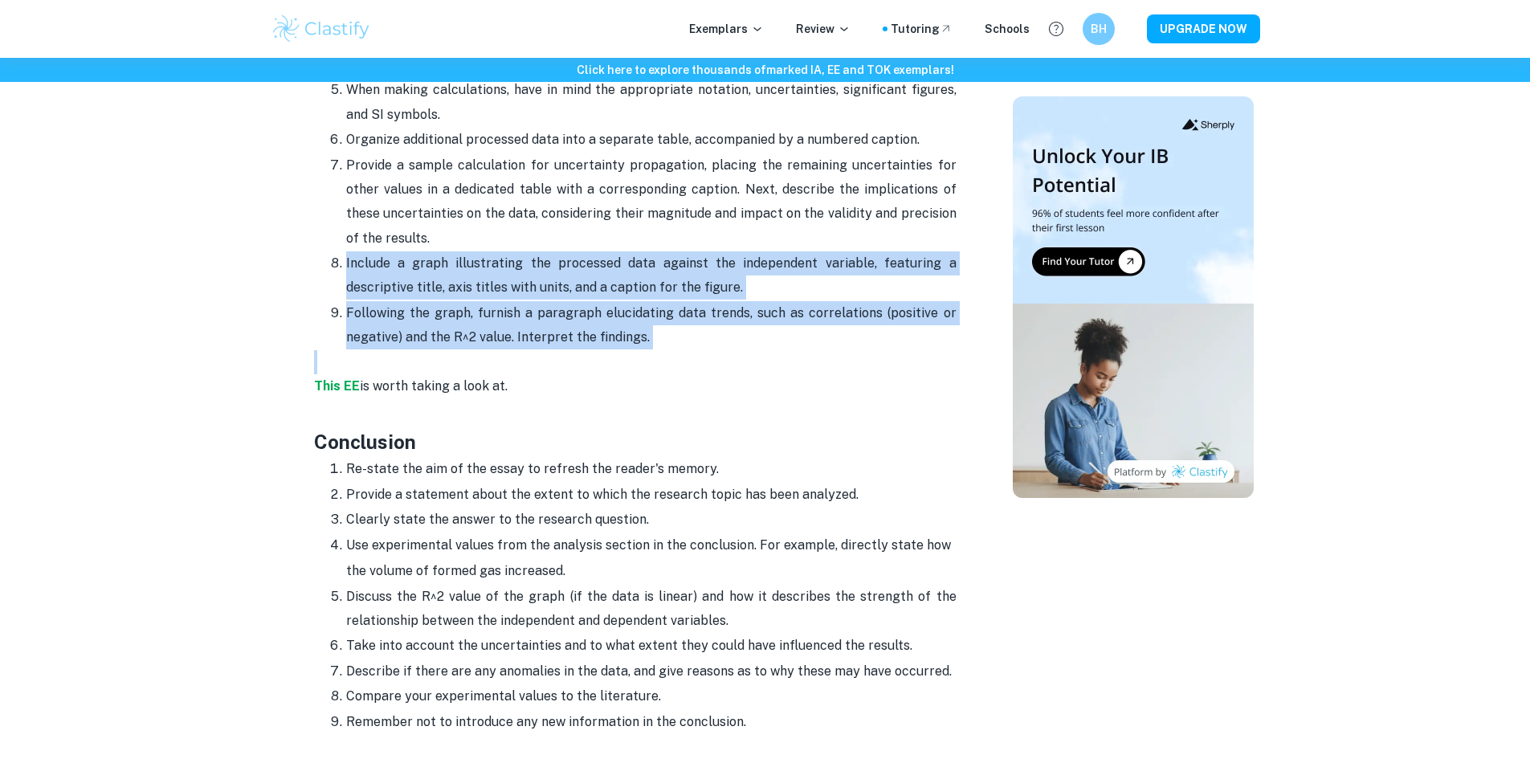
drag, startPoint x: 674, startPoint y: 316, endPoint x: 447, endPoint y: 203, distance: 253.6
click at [447, 203] on ol "Prepare a table presenting processed data derived from the experiment. Incorpor…" at bounding box center [635, 127] width 643 height 447
click at [447, 203] on p "Provide a sample calculation for uncertainty propagation, placing the remaining…" at bounding box center [651, 202] width 610 height 98
drag, startPoint x: 447, startPoint y: 203, endPoint x: 718, endPoint y: 310, distance: 291.7
click at [718, 310] on ol "Prepare a table presenting processed data derived from the experiment. Incorpor…" at bounding box center [635, 127] width 643 height 447
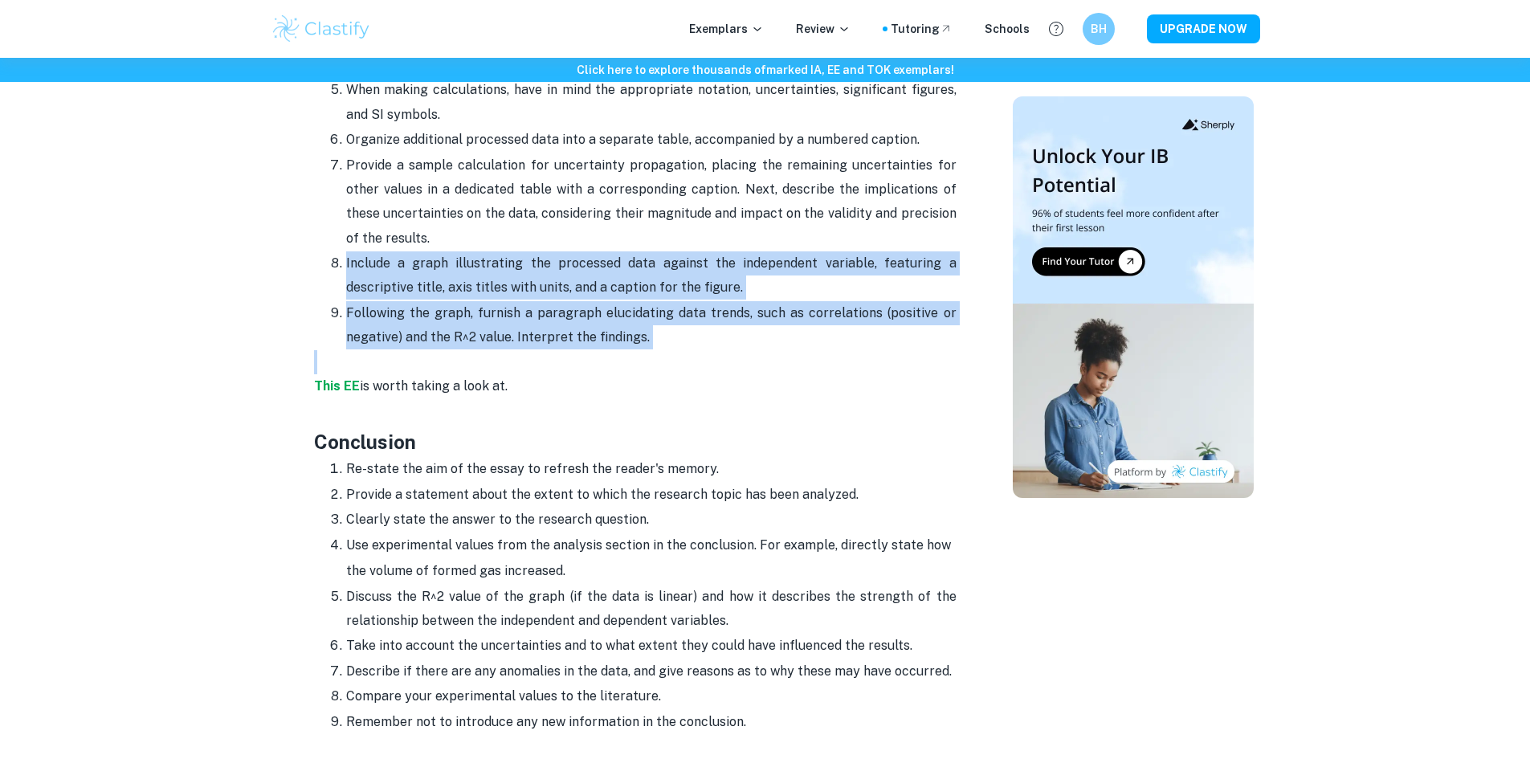
click at [718, 310] on p "Following the graph, furnish a paragraph elucidating data trends, such as corre…" at bounding box center [651, 325] width 610 height 49
drag, startPoint x: 718, startPoint y: 310, endPoint x: 500, endPoint y: 220, distance: 236.3
click at [500, 220] on ol "Prepare a table presenting processed data derived from the experiment. Incorpor…" at bounding box center [635, 127] width 643 height 447
click at [500, 220] on p "Provide a sample calculation for uncertainty propagation, placing the remaining…" at bounding box center [651, 202] width 610 height 98
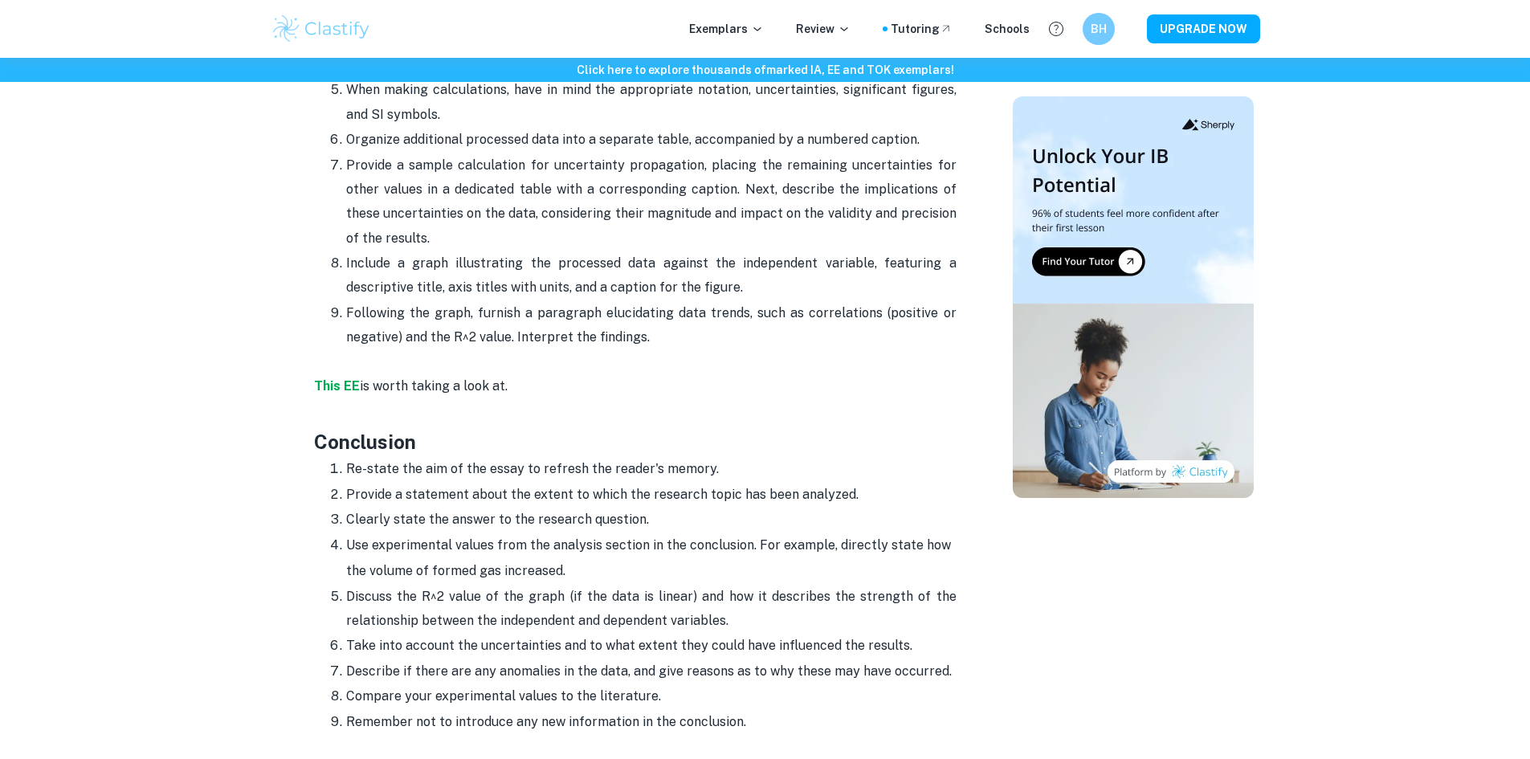
drag, startPoint x: 463, startPoint y: 698, endPoint x: 747, endPoint y: 688, distance: 284.5
click at [747, 710] on p "Remember not to introduce any new information in the conclusion." at bounding box center [651, 722] width 610 height 24
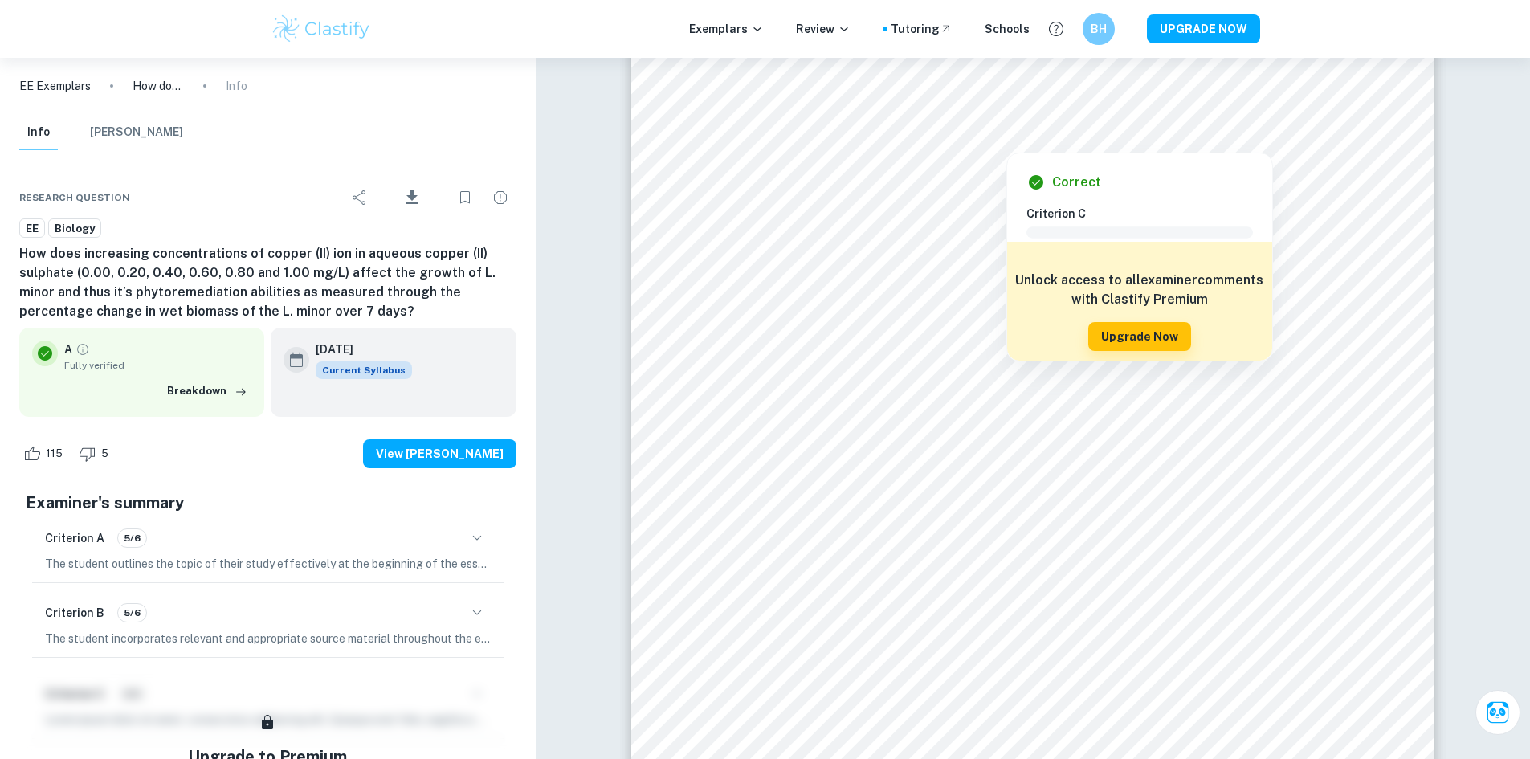
scroll to position [100, 0]
